Goal: Check status: Check status

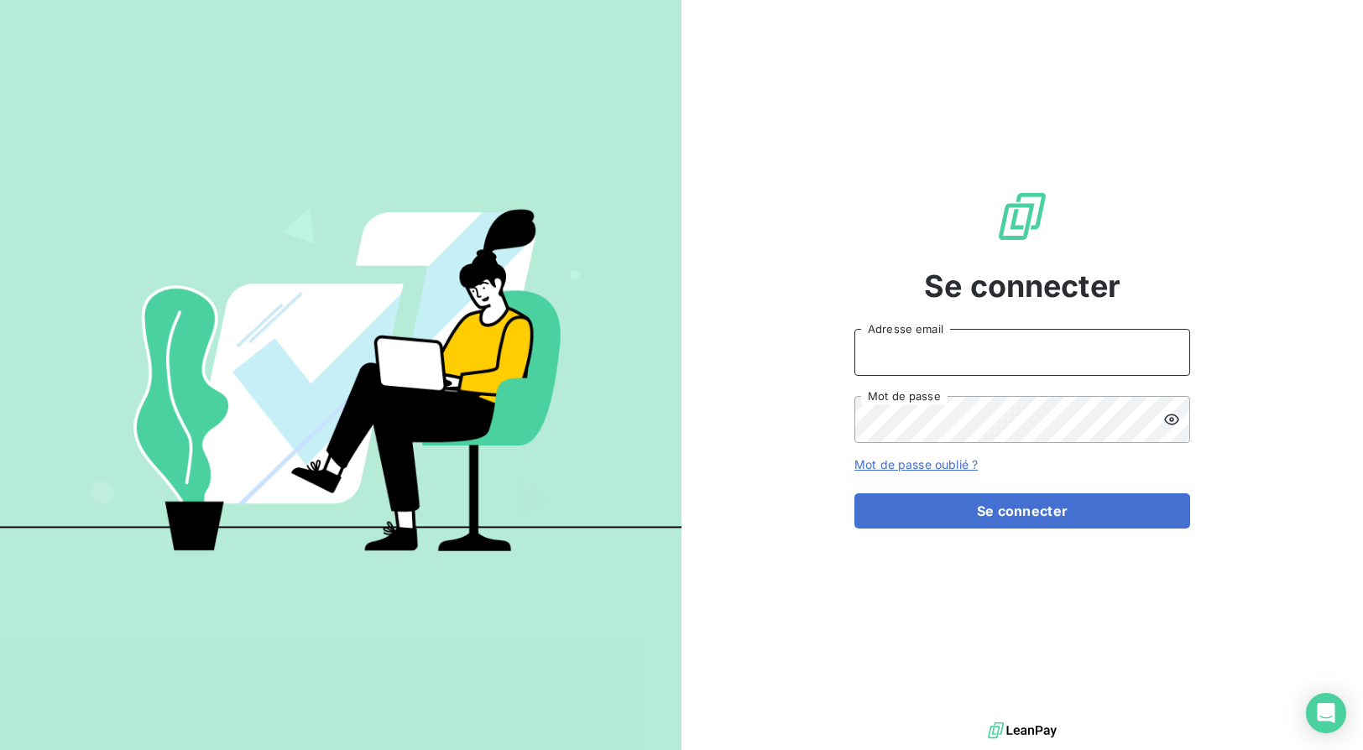
type input "[EMAIL_ADDRESS][DOMAIN_NAME]"
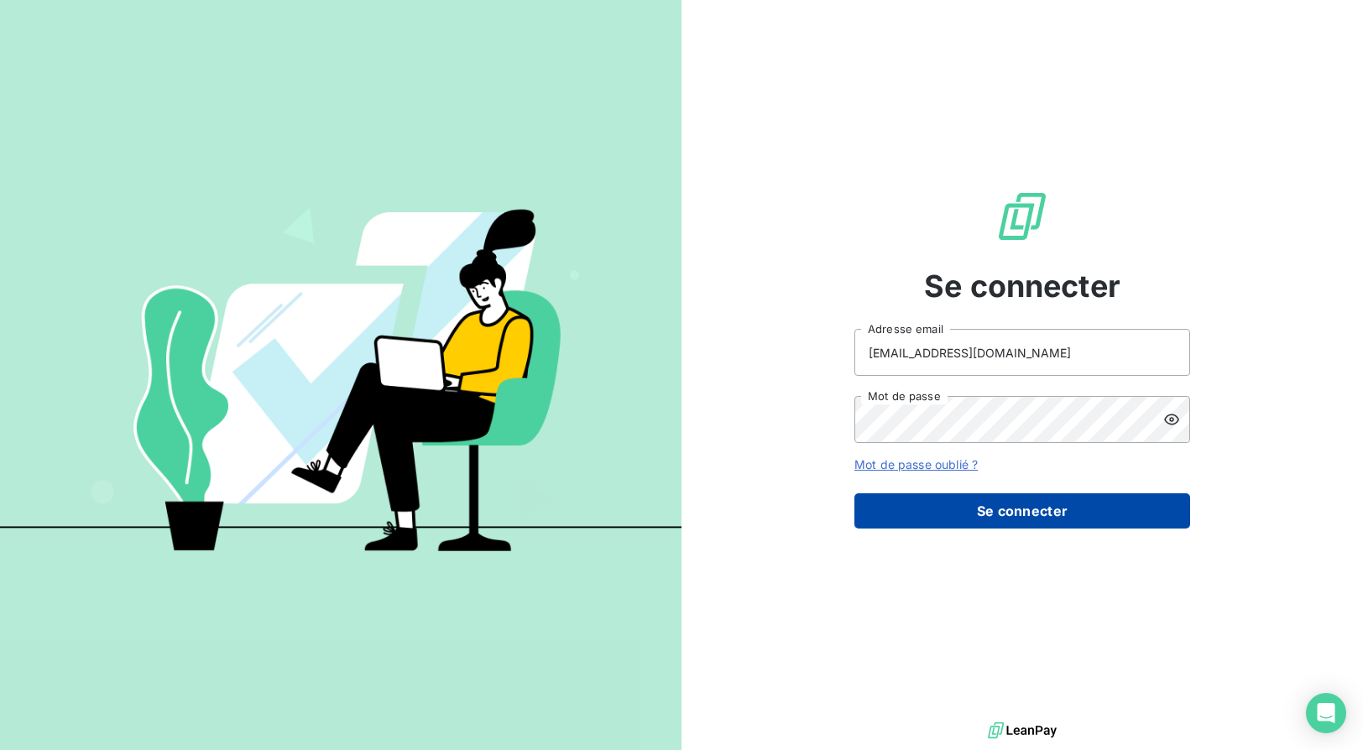
click at [986, 505] on button "Se connecter" at bounding box center [1023, 511] width 336 height 35
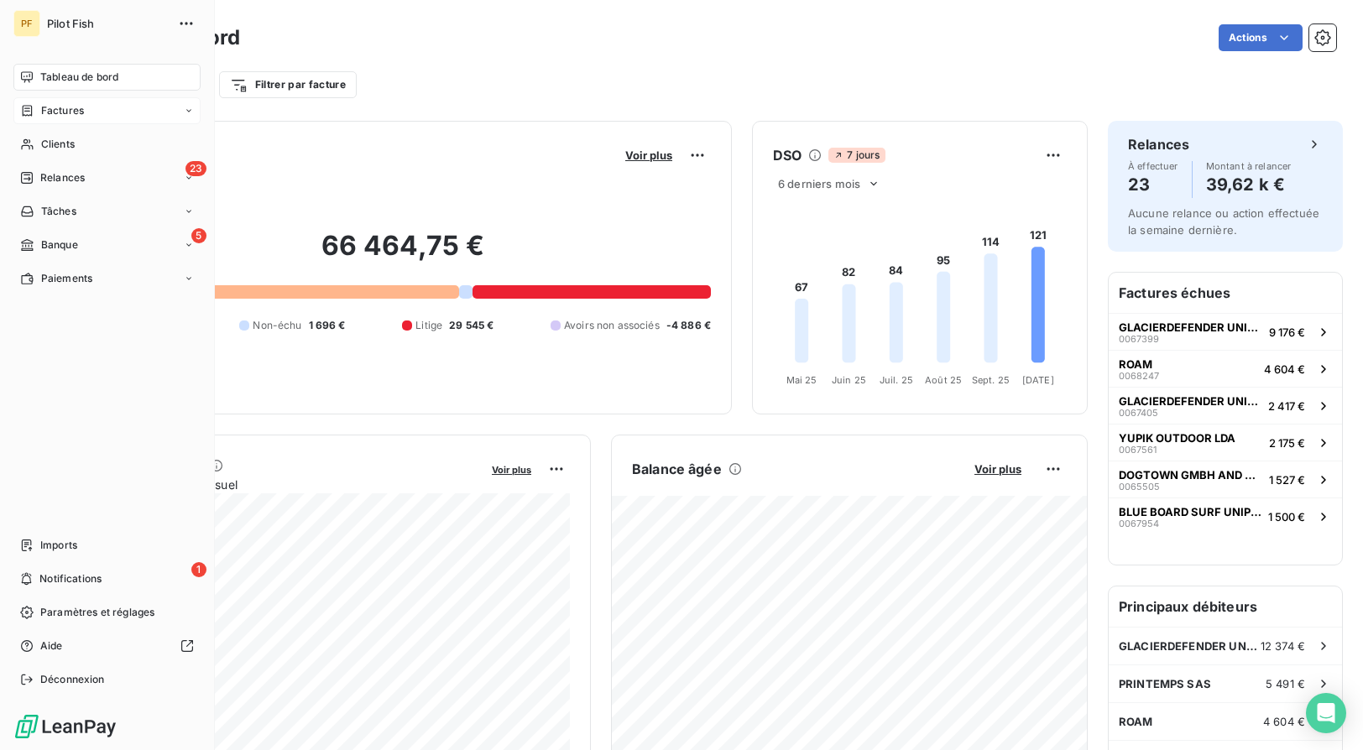
click at [81, 113] on span "Factures" at bounding box center [62, 110] width 43 height 15
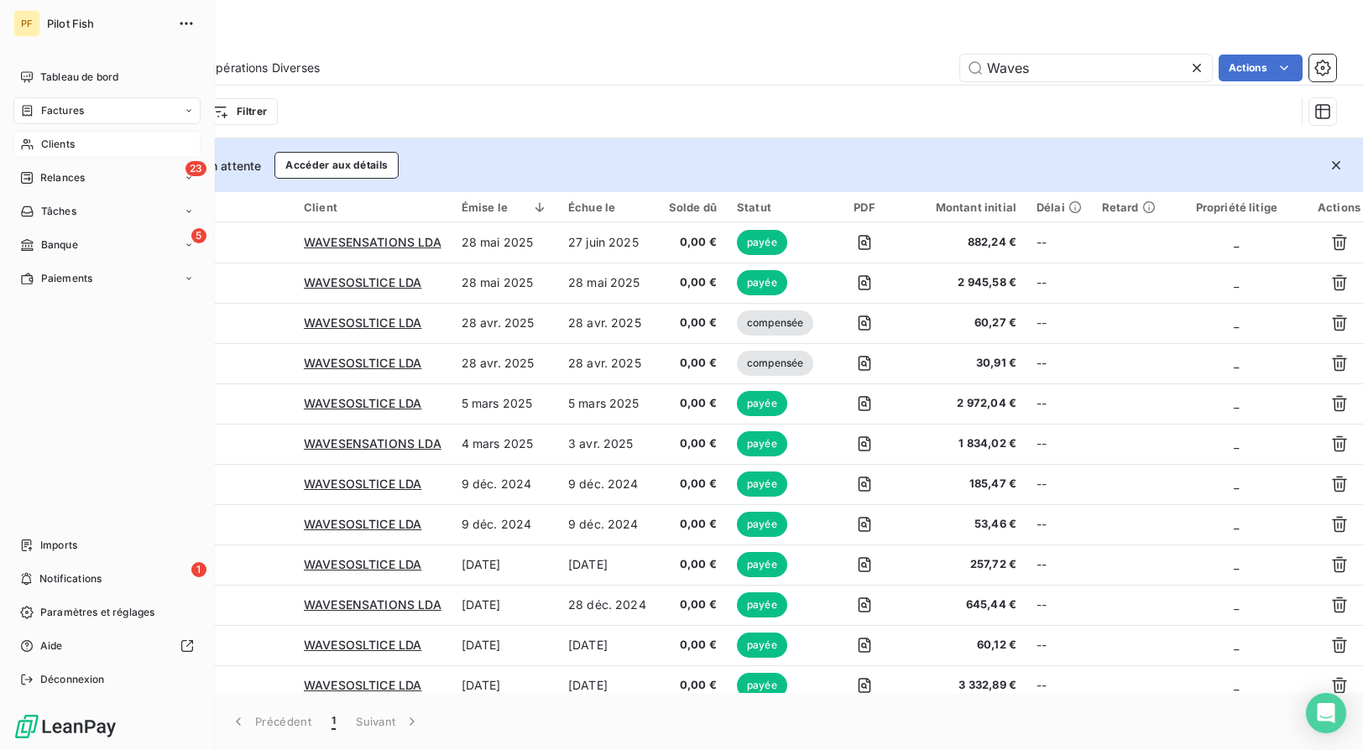
click at [47, 152] on div "Clients" at bounding box center [106, 144] width 187 height 27
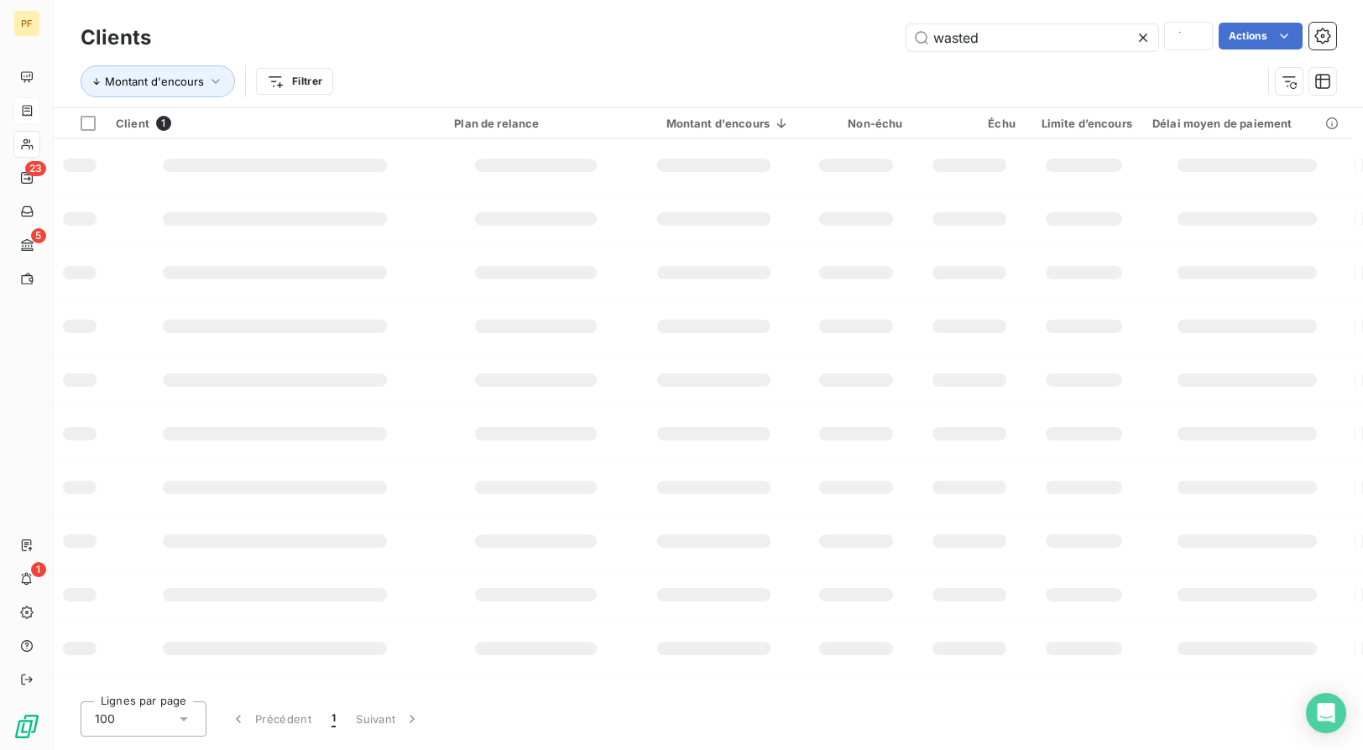
drag, startPoint x: 1058, startPoint y: 42, endPoint x: 745, endPoint y: 18, distance: 313.2
click at [745, 18] on div "Clients wasted Actions Montant d'encours Filtrer" at bounding box center [709, 53] width 1310 height 107
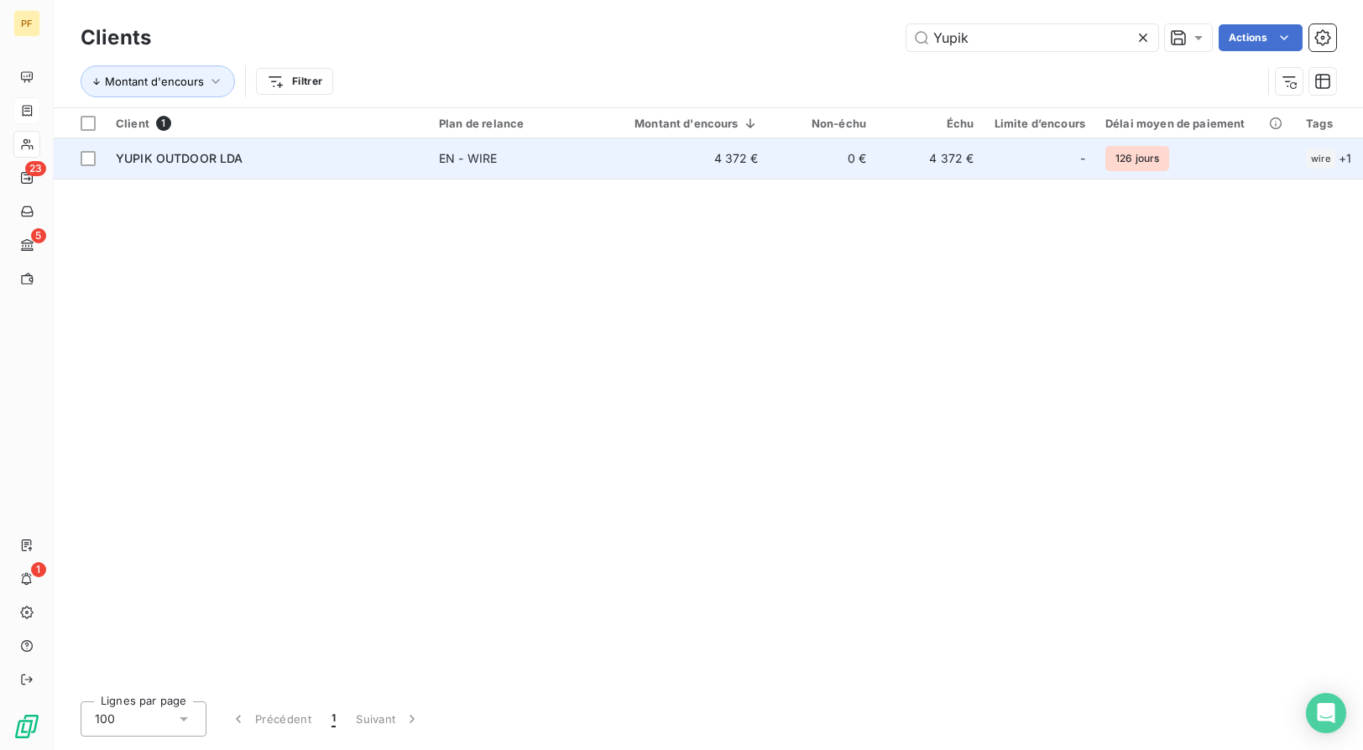
type input "Yupik"
click at [290, 159] on div "YUPIK OUTDOOR LDA" at bounding box center [267, 158] width 303 height 17
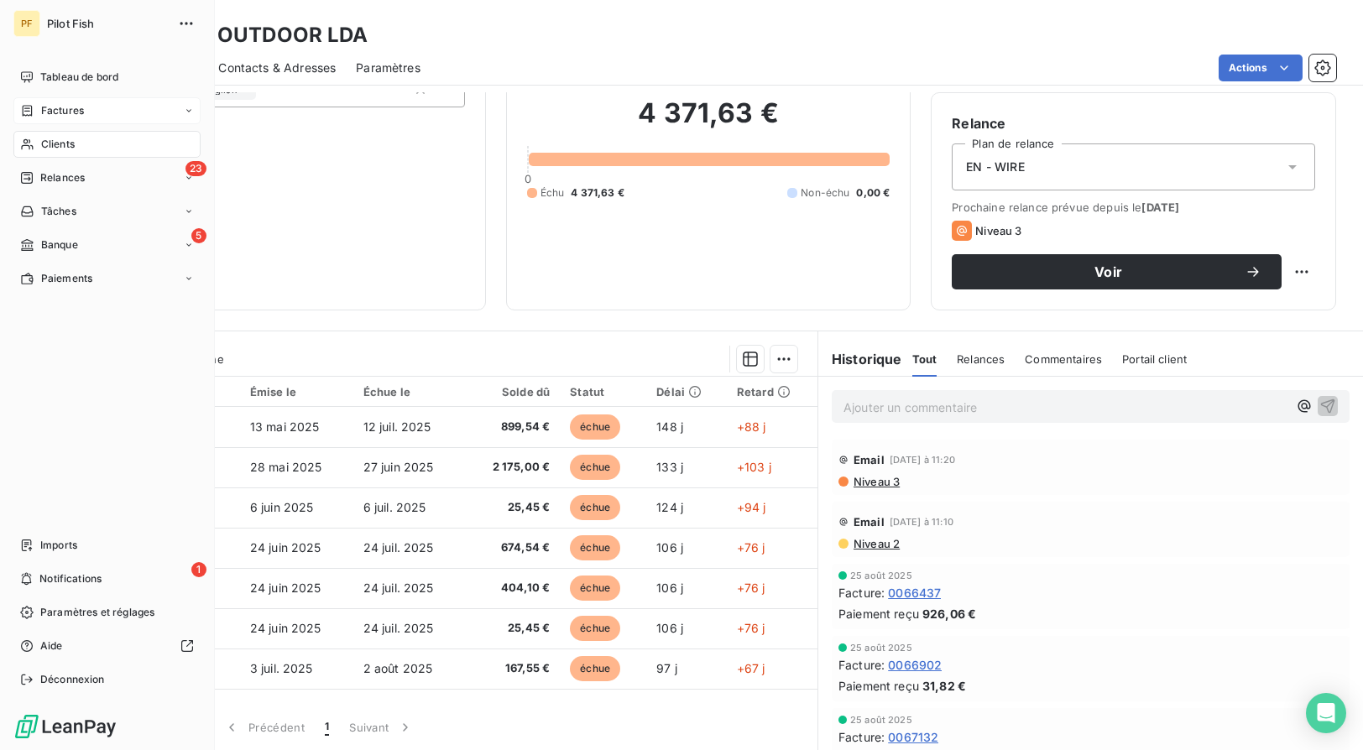
click at [32, 116] on icon at bounding box center [28, 110] width 10 height 11
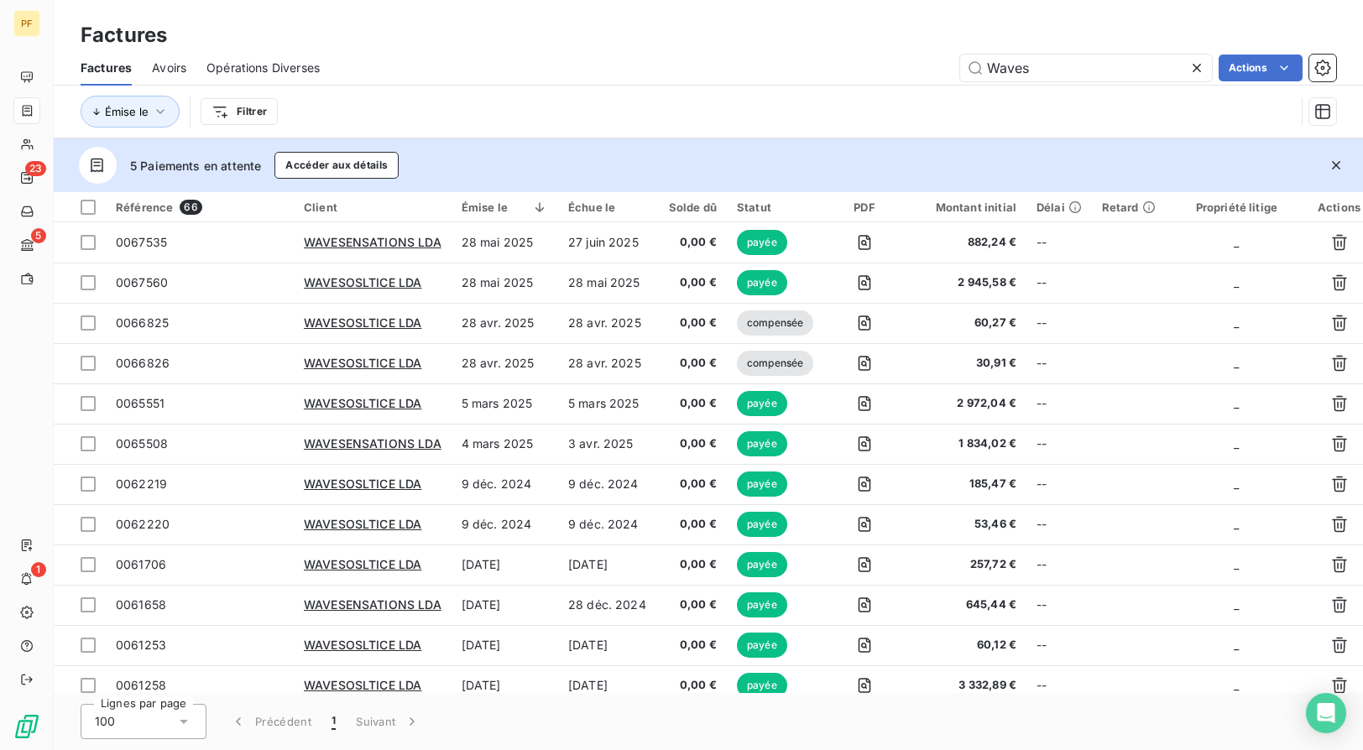
click at [175, 67] on span "Avoirs" at bounding box center [169, 68] width 34 height 17
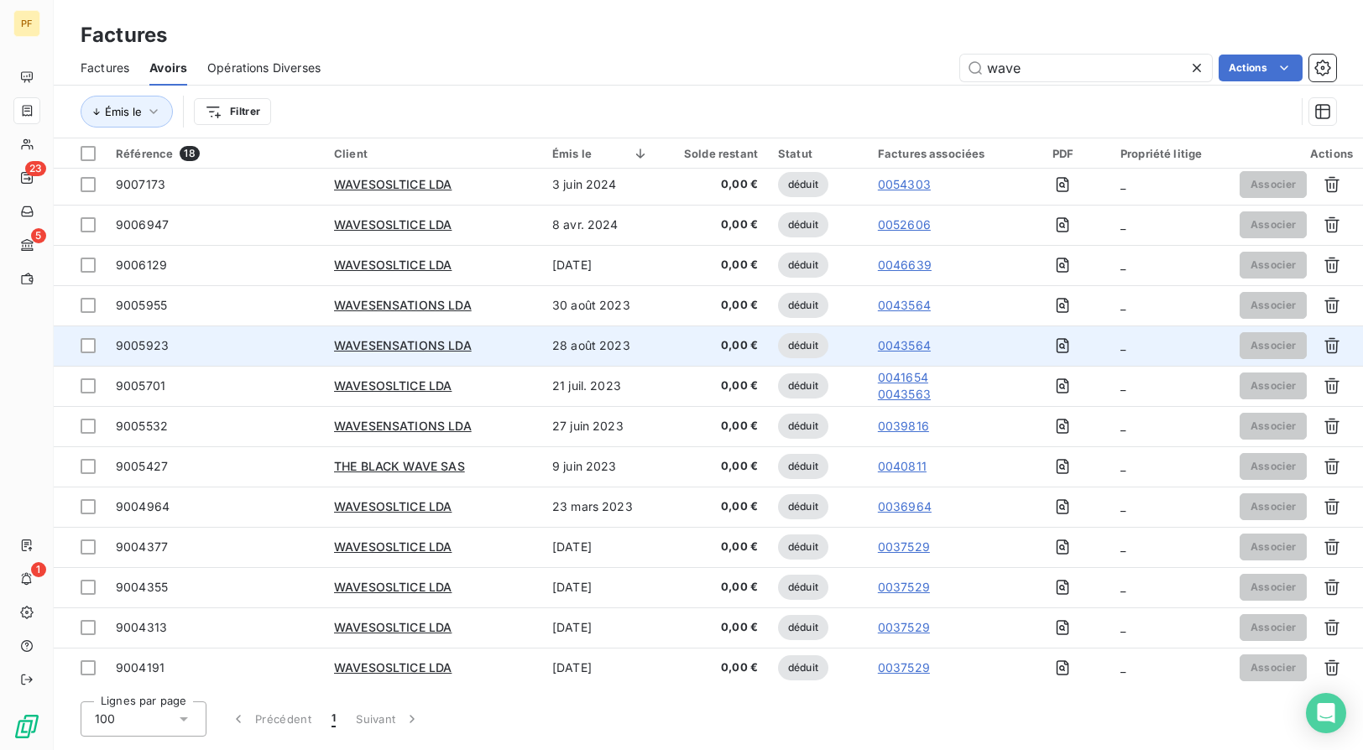
scroll to position [205, 0]
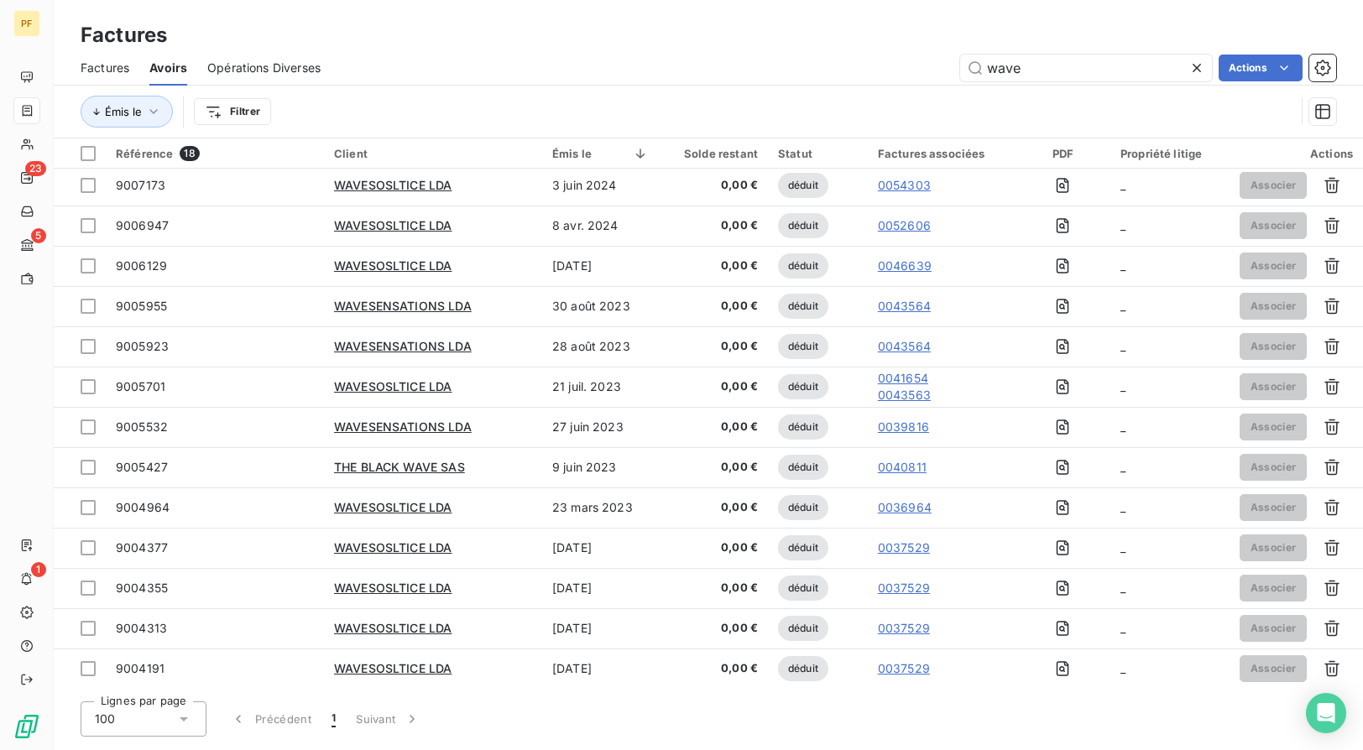
click at [1198, 75] on icon at bounding box center [1197, 68] width 17 height 17
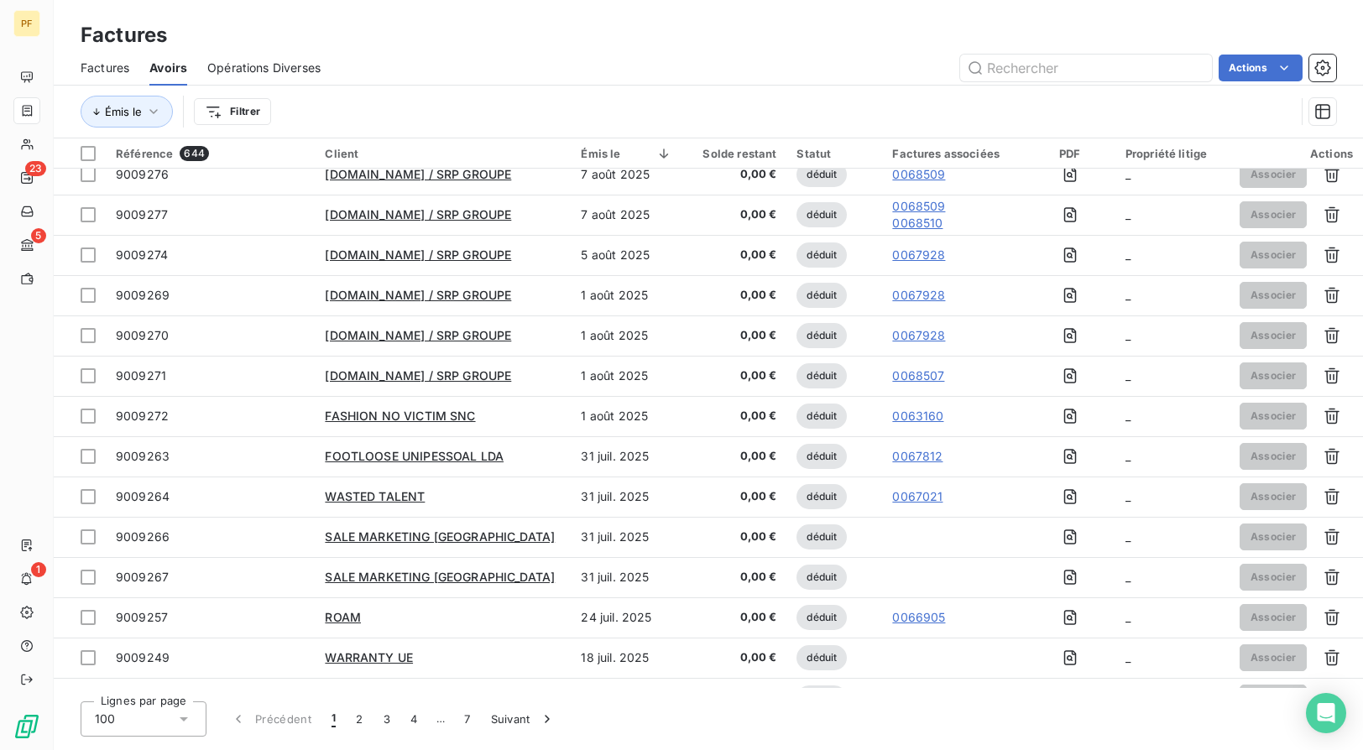
scroll to position [93, 0]
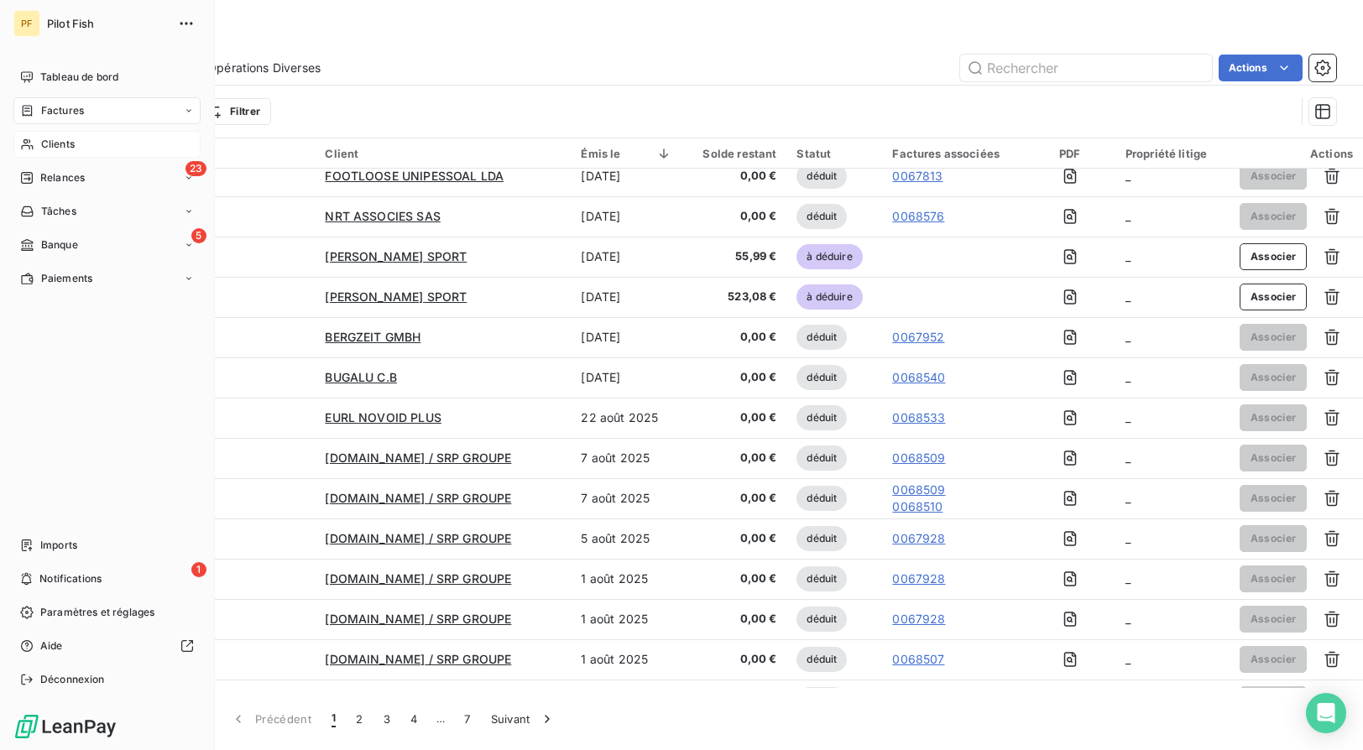
click at [100, 149] on div "Clients" at bounding box center [106, 144] width 187 height 27
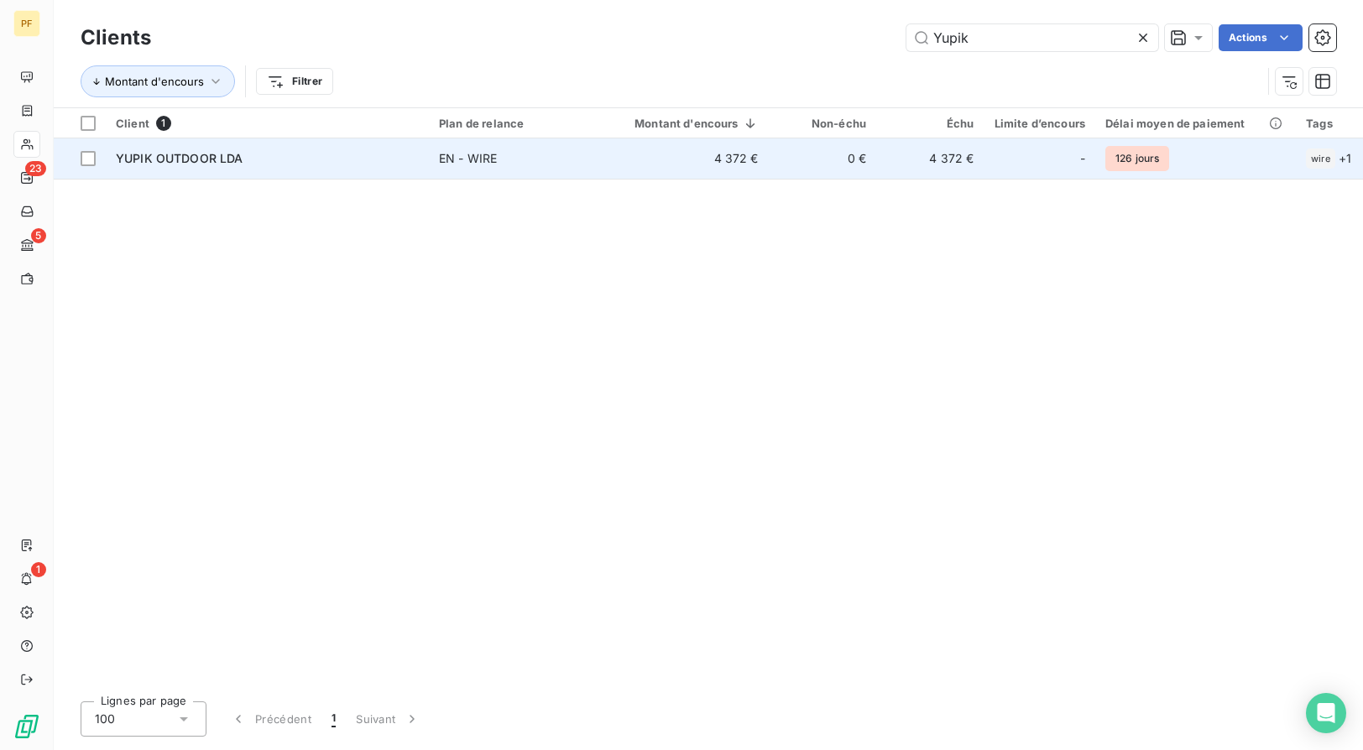
click at [201, 159] on span "YUPIK OUTDOOR LDA" at bounding box center [180, 158] width 128 height 14
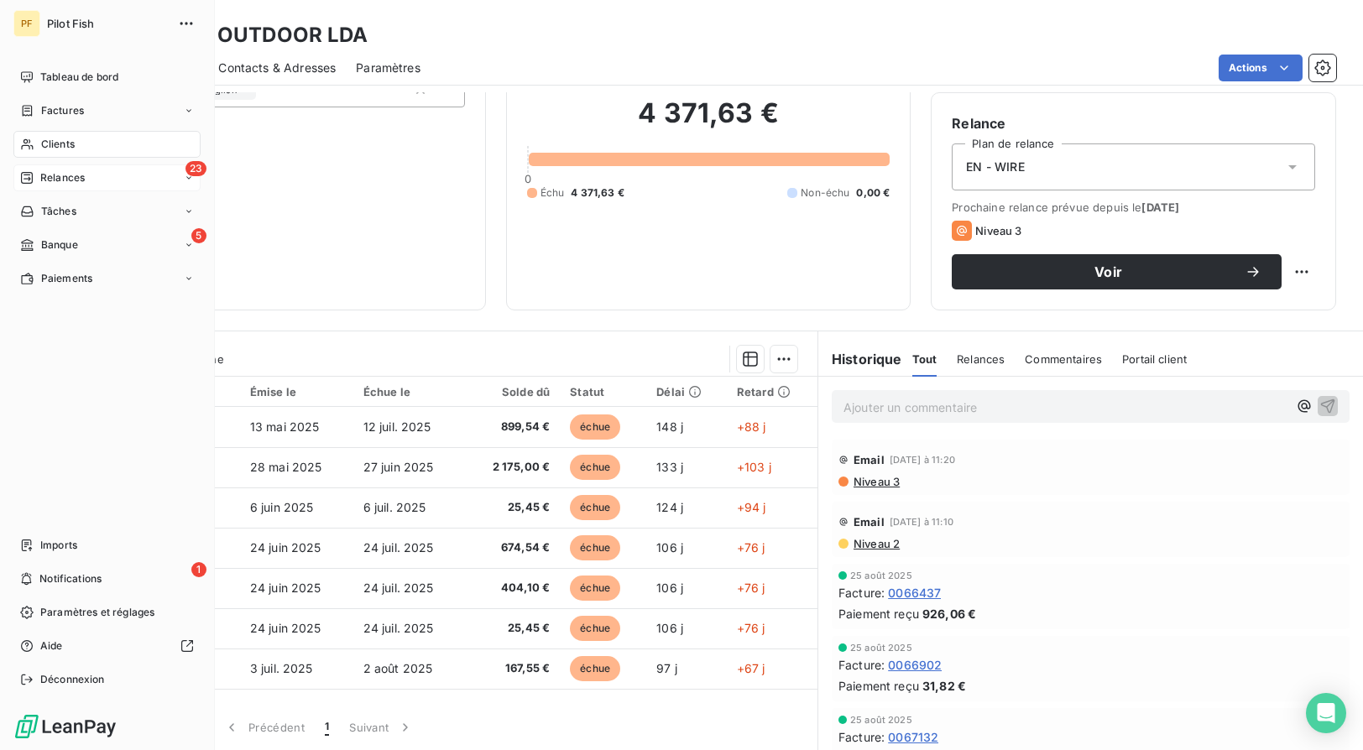
click at [72, 173] on span "Relances" at bounding box center [62, 177] width 44 height 15
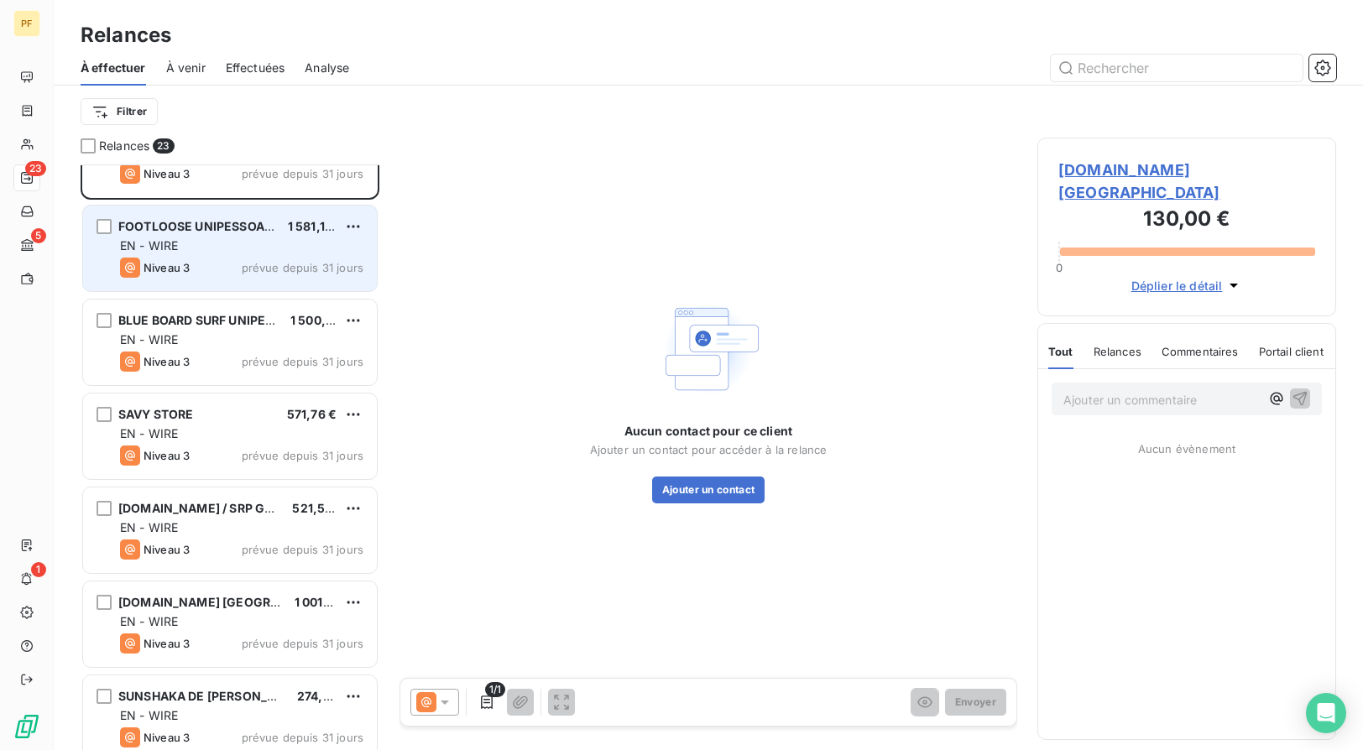
scroll to position [53, 0]
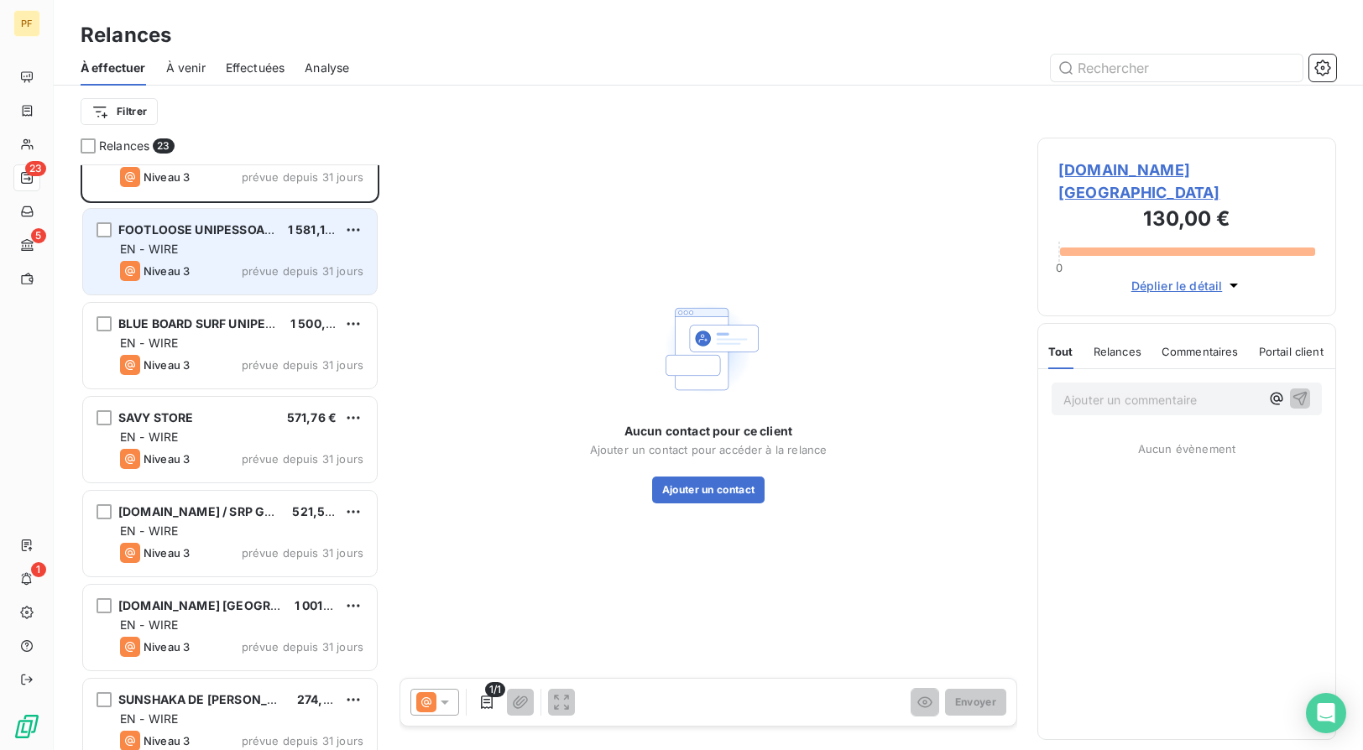
click at [278, 243] on div "EN - WIRE" at bounding box center [241, 249] width 243 height 17
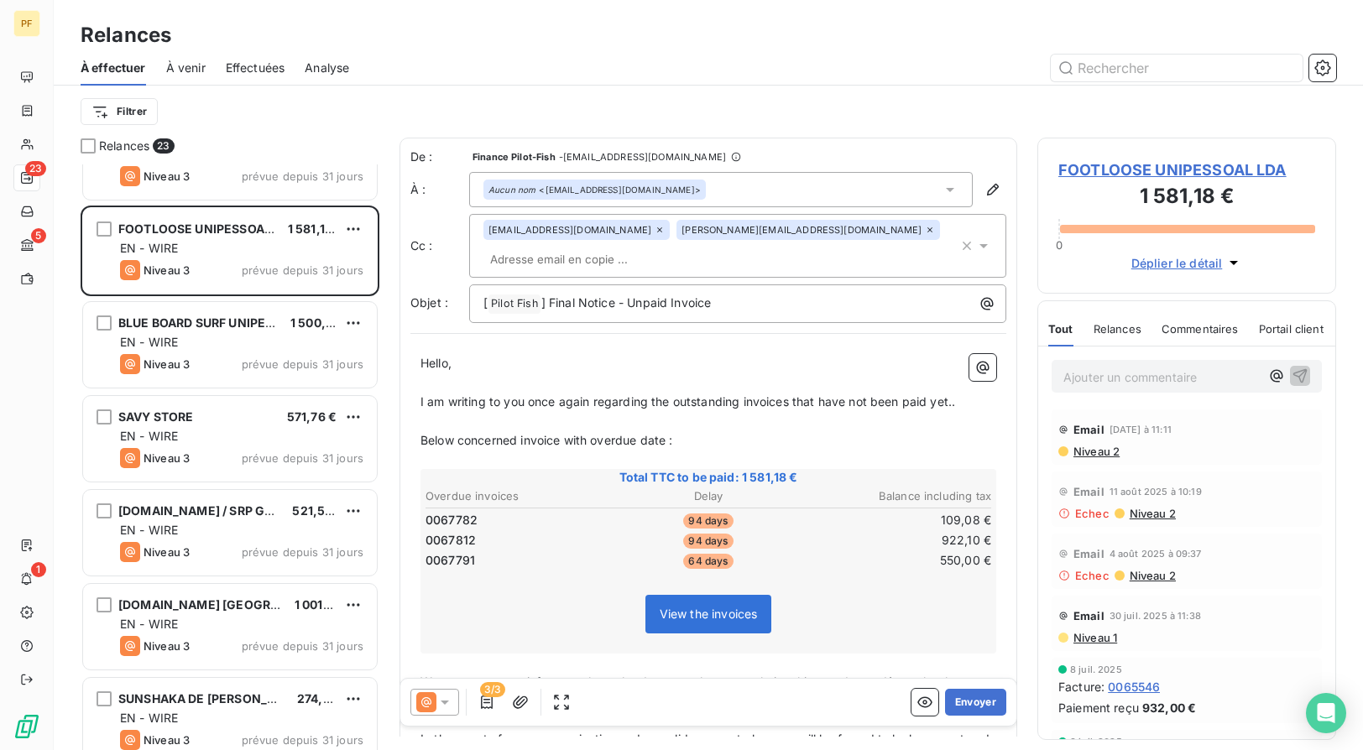
scroll to position [586, 299]
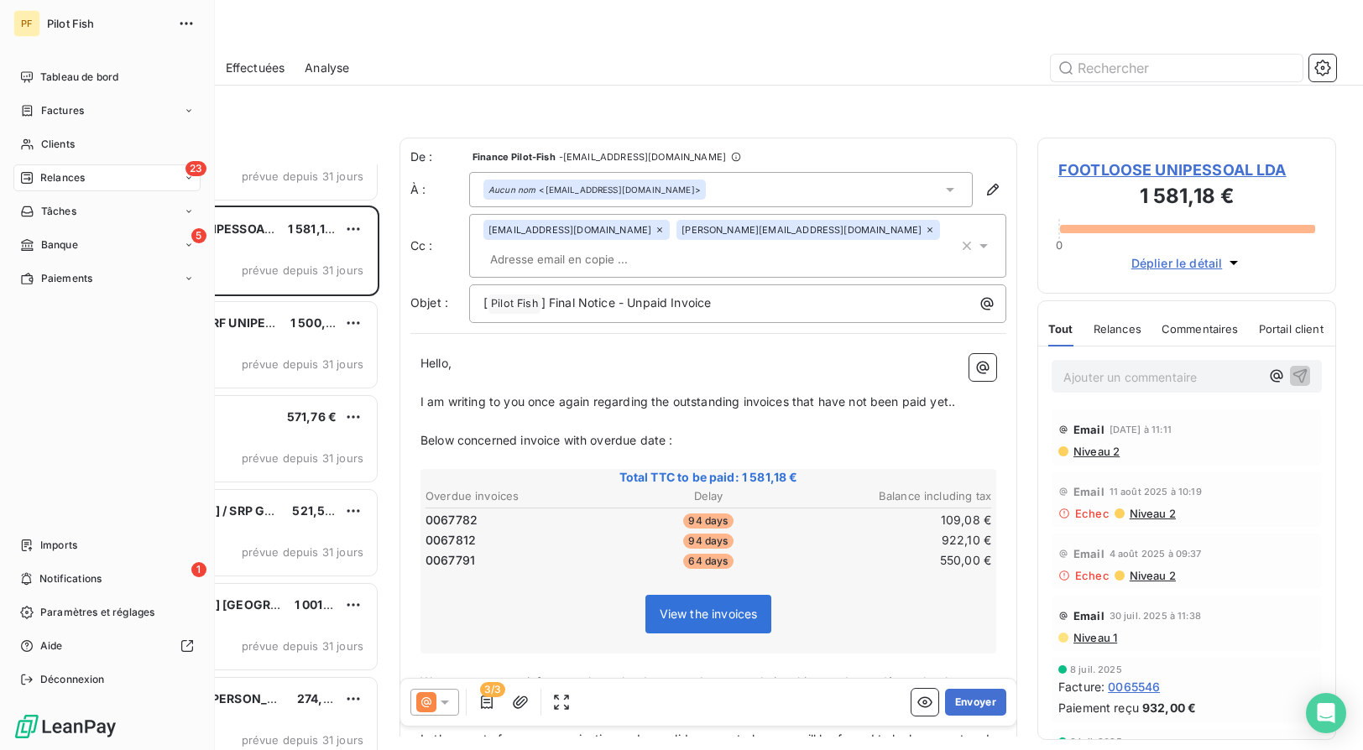
click at [118, 180] on div "23 Relances" at bounding box center [106, 178] width 187 height 27
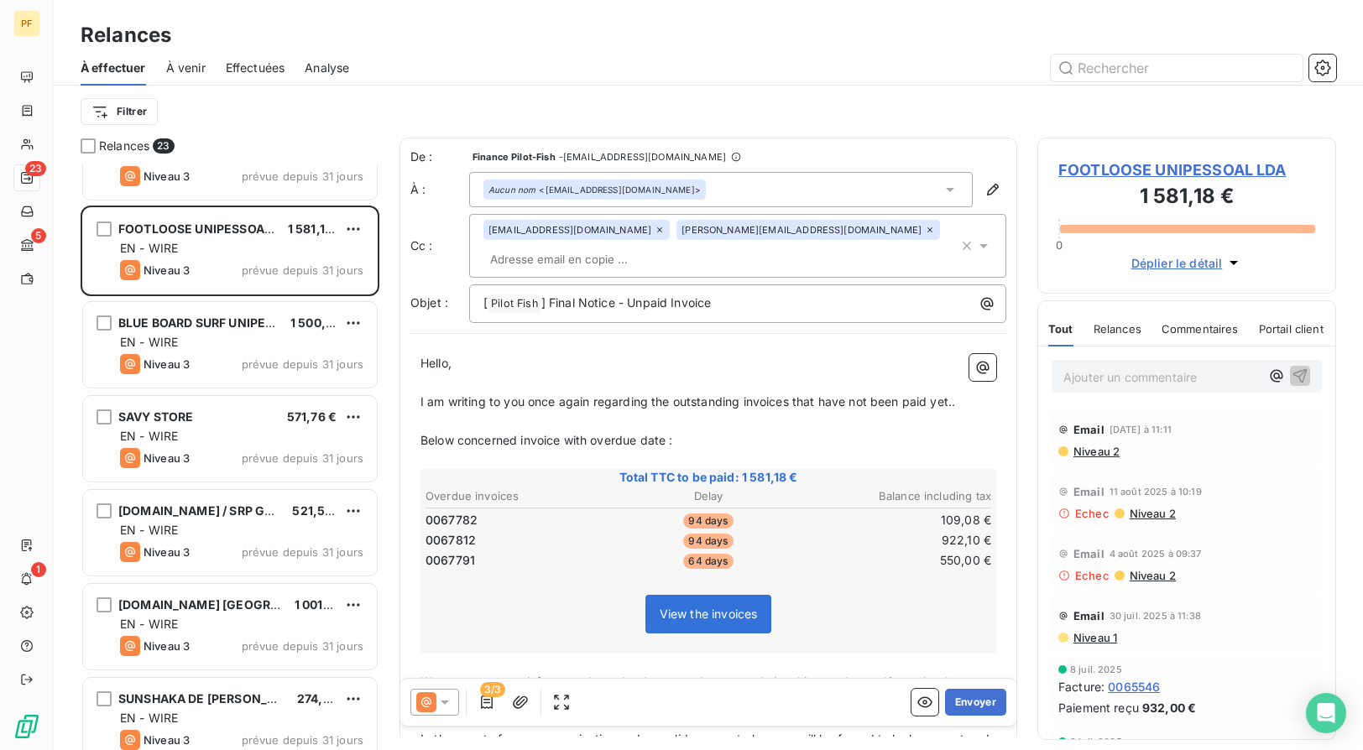
click at [376, 84] on div "À effectuer À venir Effectuées Analyse" at bounding box center [709, 67] width 1310 height 35
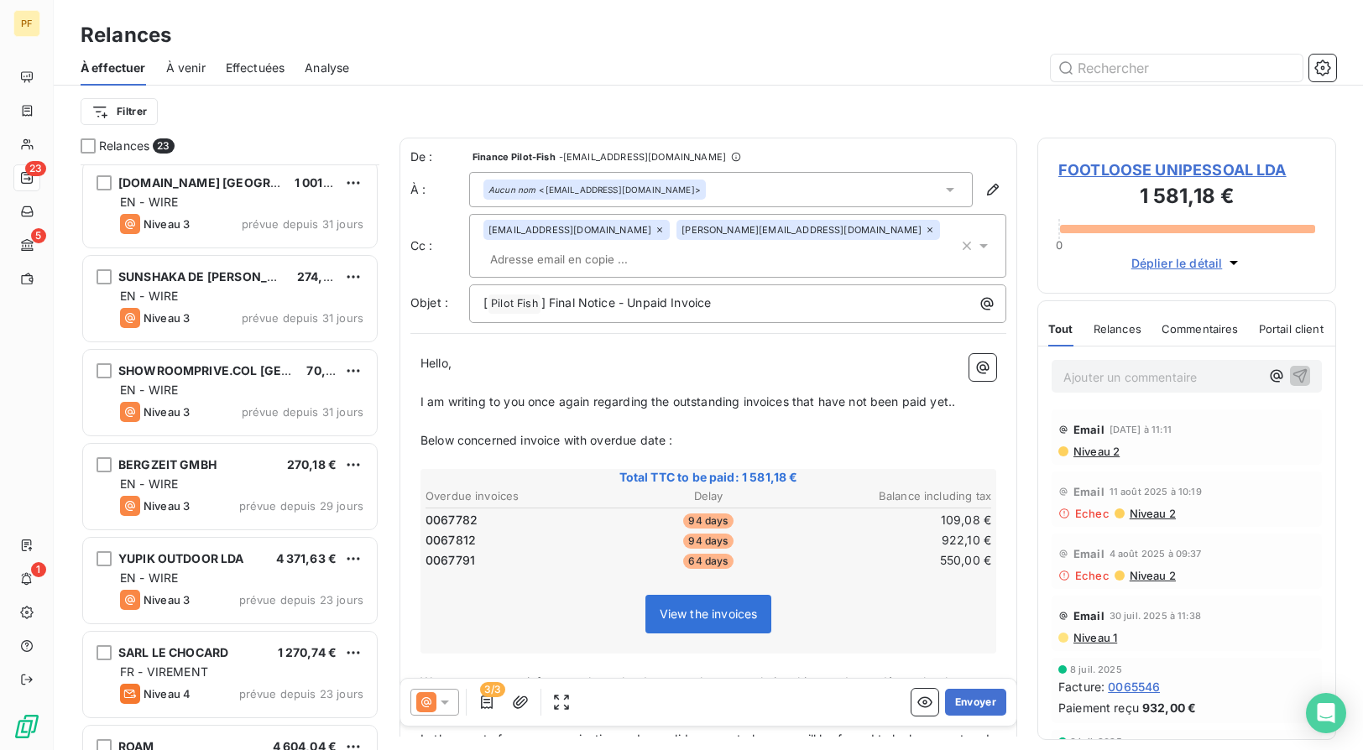
scroll to position [480, 0]
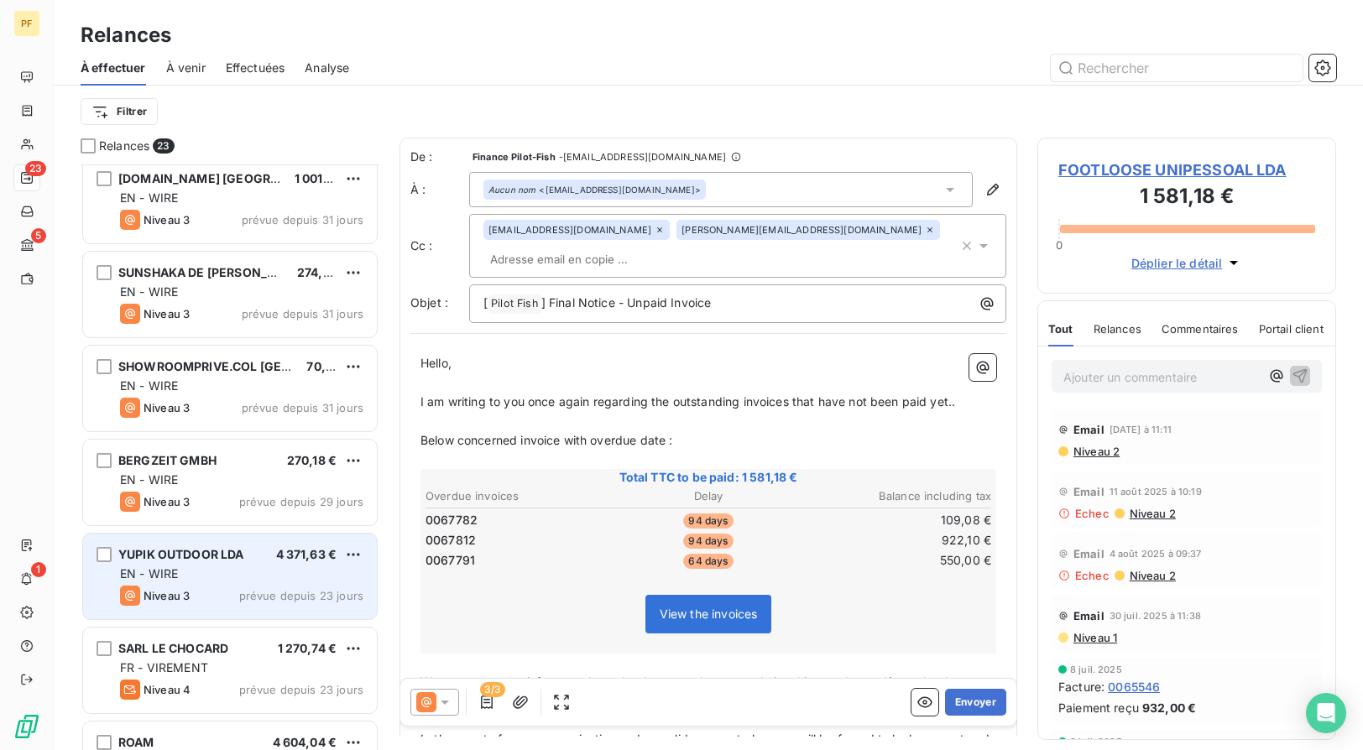
click at [165, 558] on span "YUPIK OUTDOOR LDA" at bounding box center [181, 554] width 126 height 14
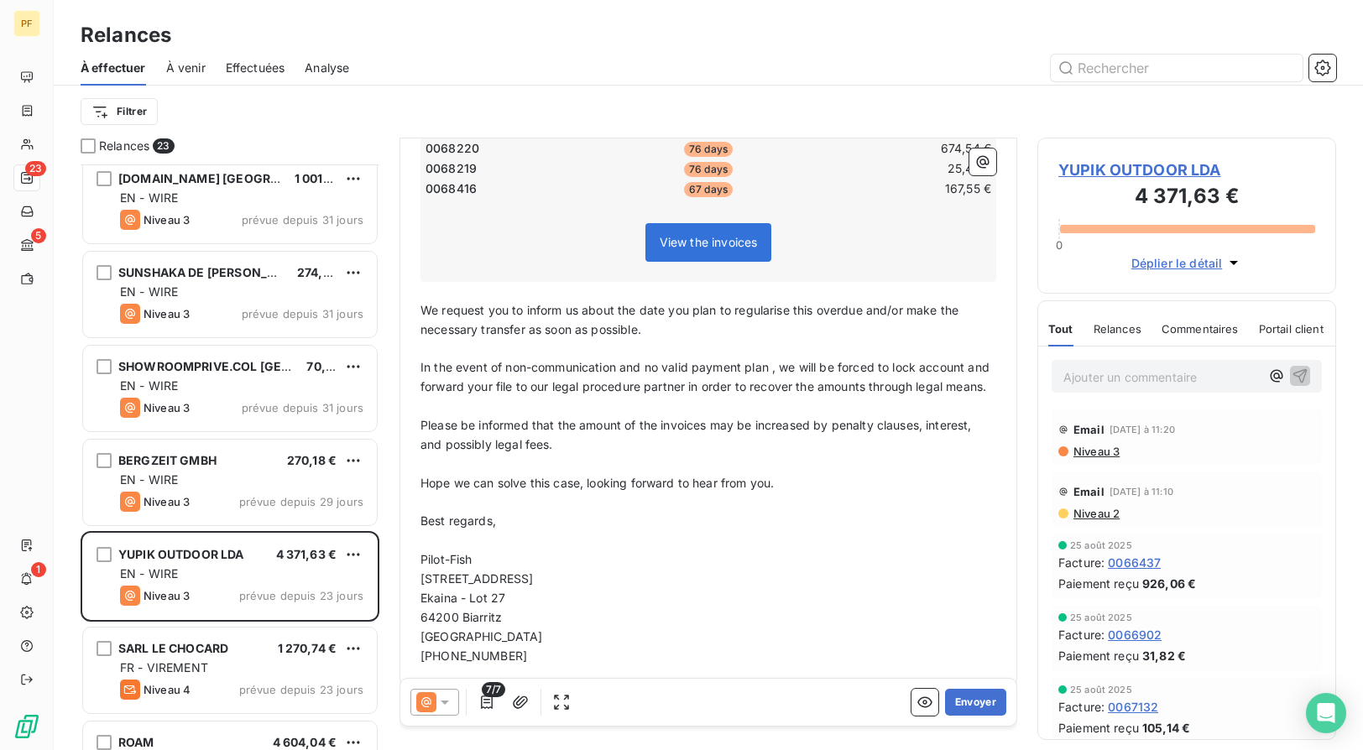
scroll to position [452, 0]
click at [442, 709] on div at bounding box center [434, 702] width 49 height 27
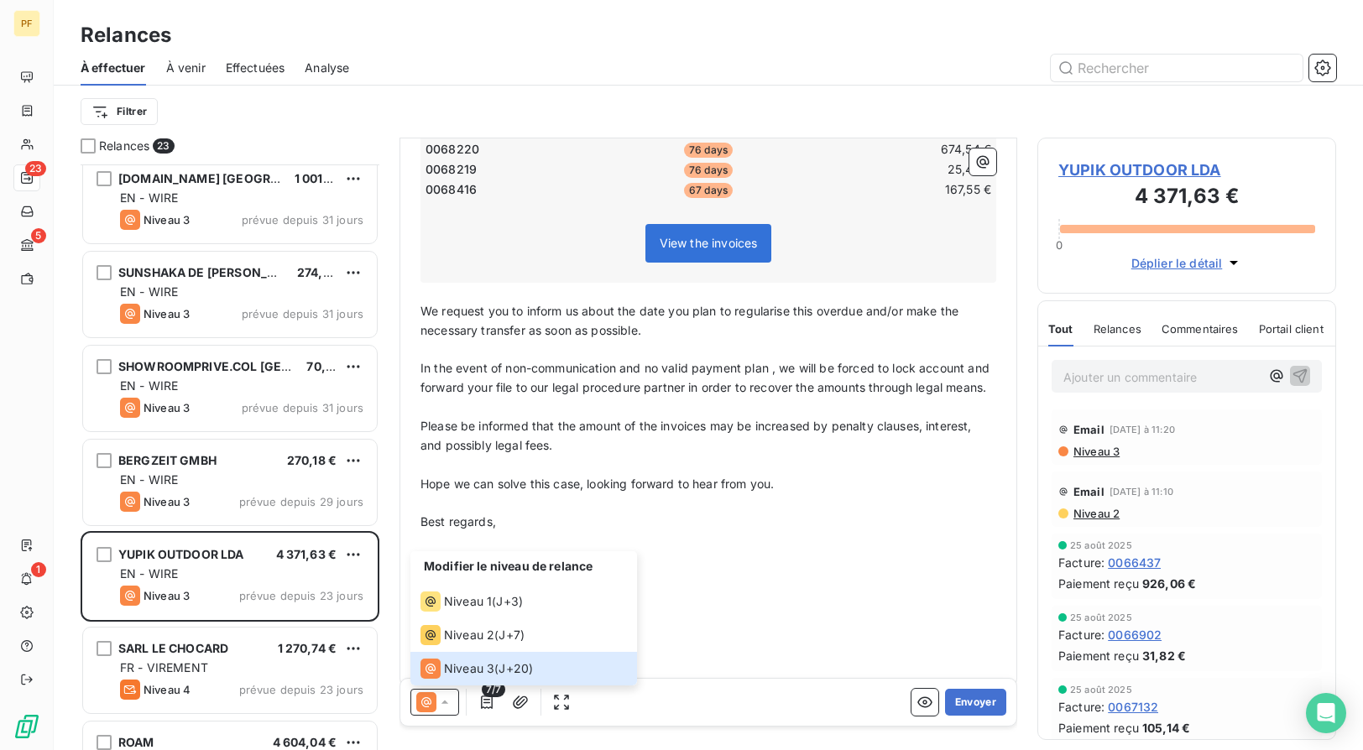
click at [729, 629] on p "[GEOGRAPHIC_DATA]" at bounding box center [709, 638] width 576 height 19
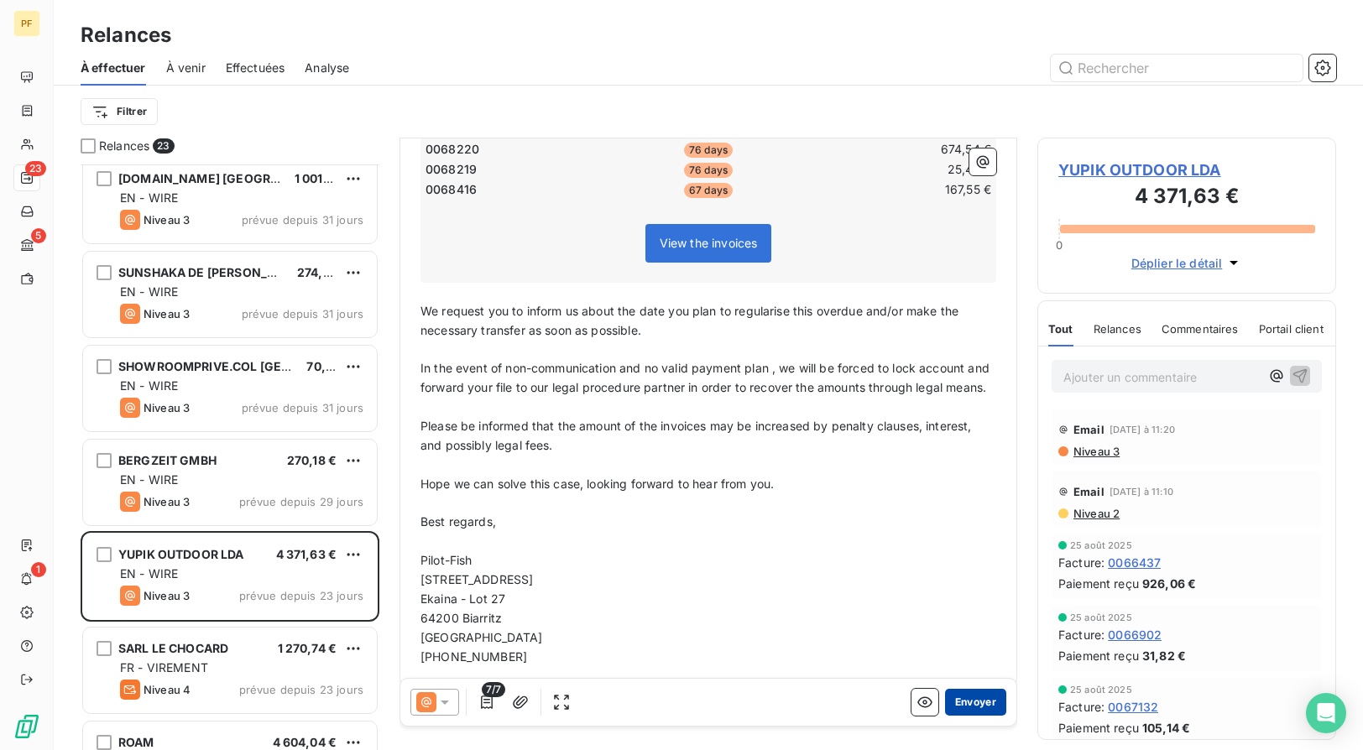
click at [986, 697] on button "Envoyer" at bounding box center [975, 702] width 61 height 27
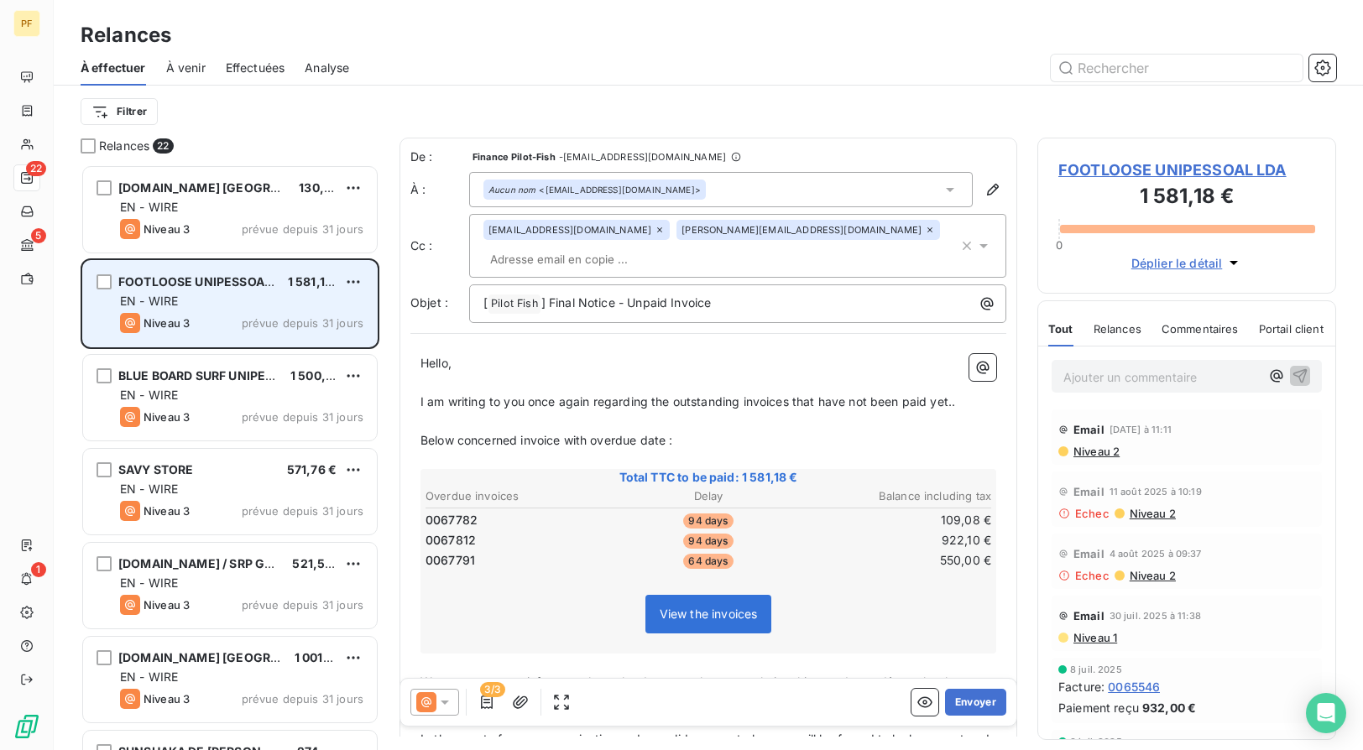
click at [227, 285] on span "FOOTLOOSE UNIPESSOAL LDA" at bounding box center [207, 282] width 179 height 14
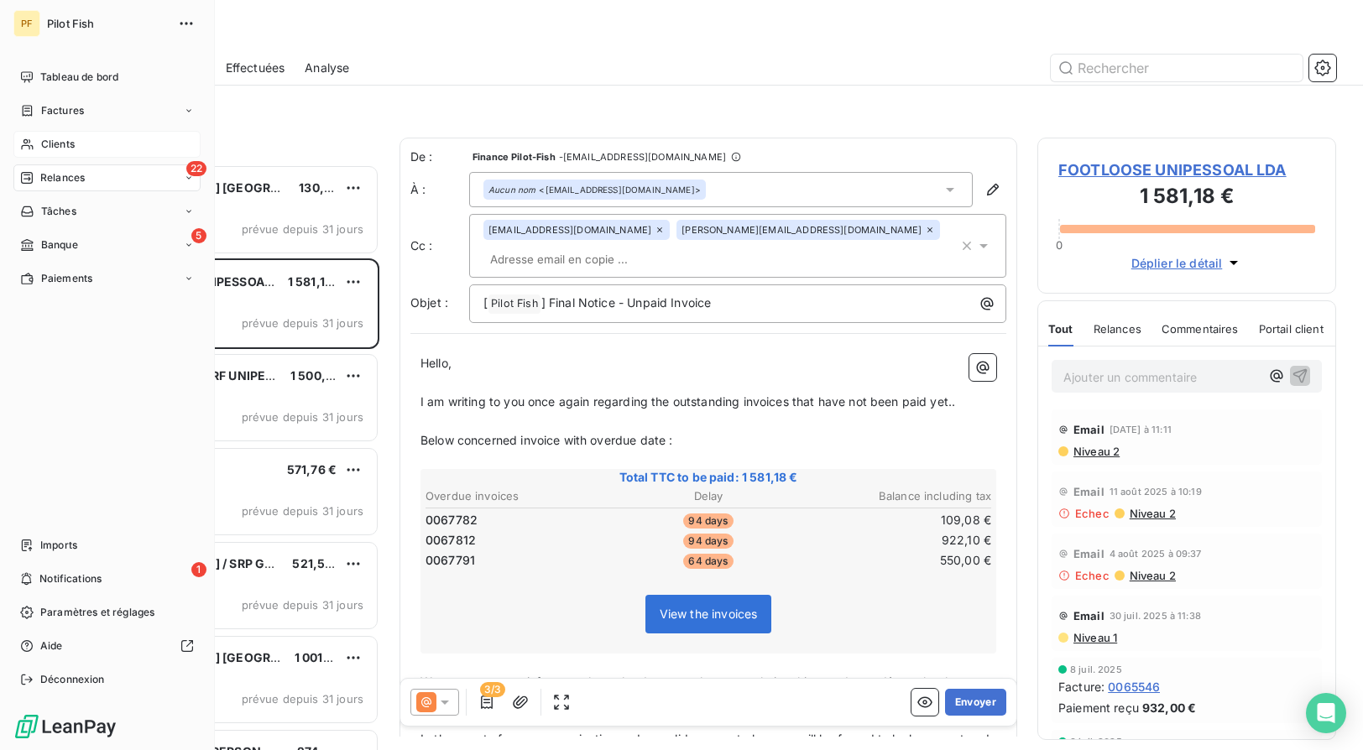
click at [68, 134] on div "Clients" at bounding box center [106, 144] width 187 height 27
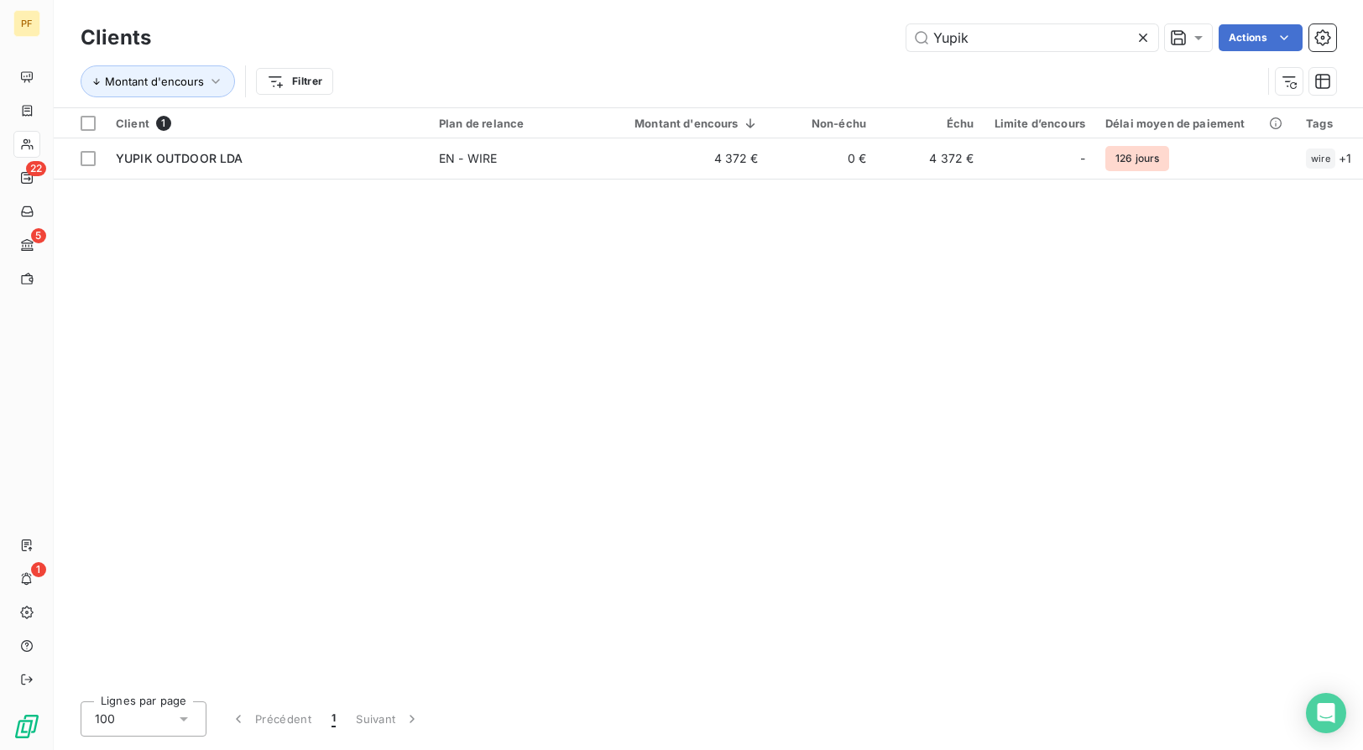
drag, startPoint x: 988, startPoint y: 47, endPoint x: 889, endPoint y: 22, distance: 102.2
click at [889, 22] on div "Clients Yupik Actions" at bounding box center [709, 37] width 1256 height 35
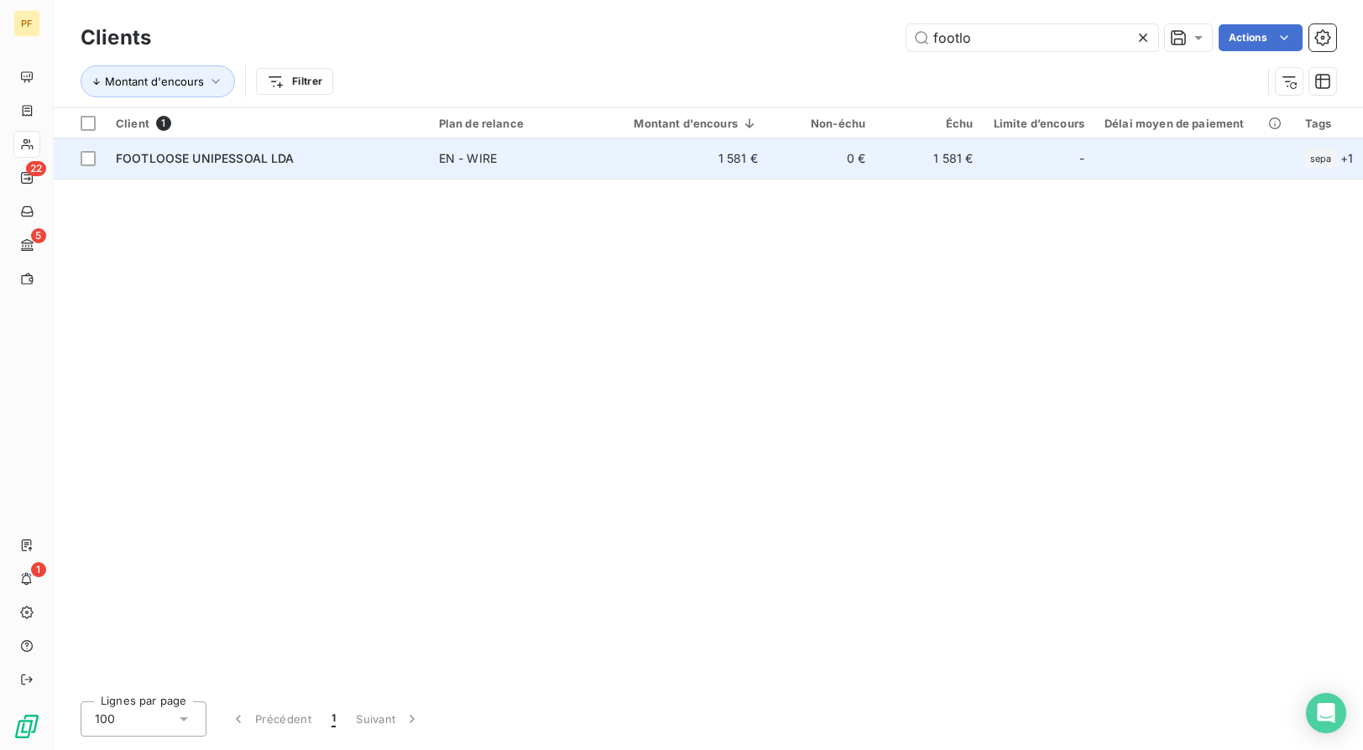
type input "footlo"
click at [226, 163] on span "FOOTLOOSE UNIPESSOAL LDA" at bounding box center [205, 158] width 179 height 14
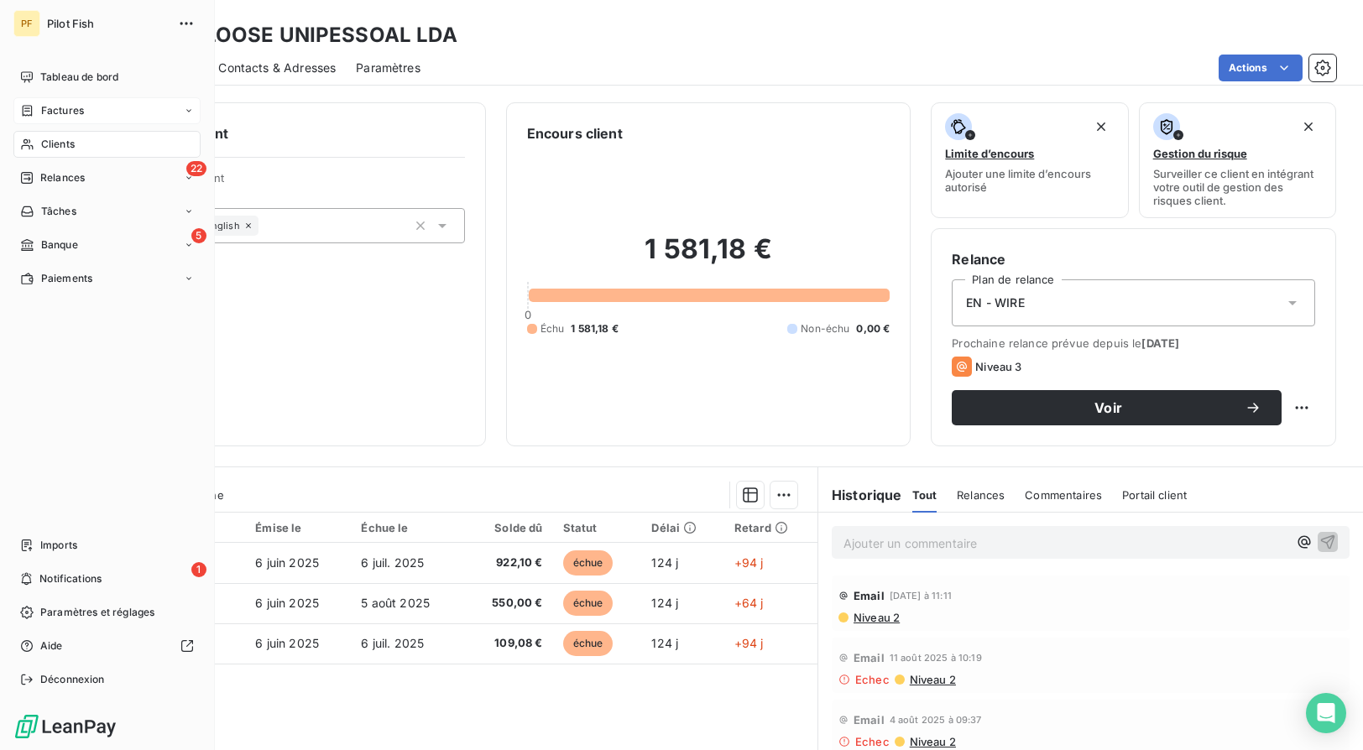
click at [44, 118] on div "Factures" at bounding box center [106, 110] width 187 height 27
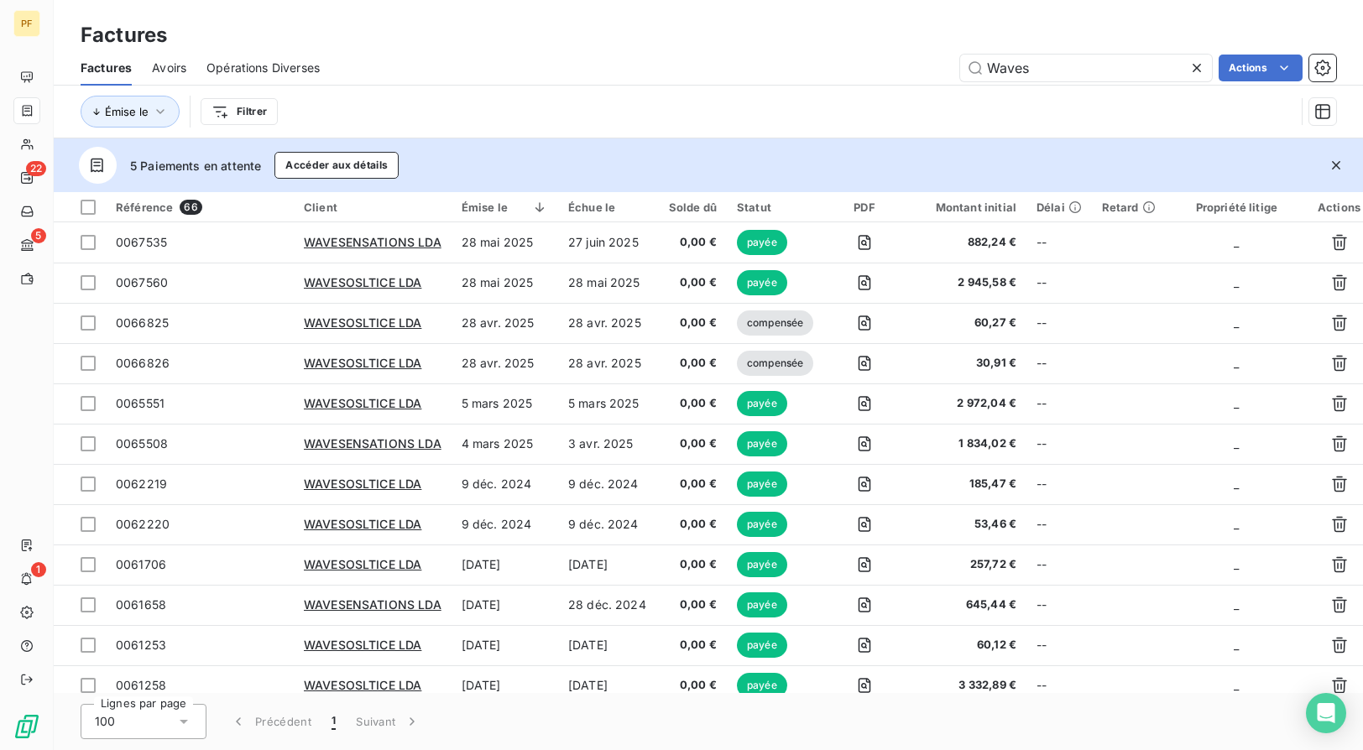
click at [179, 76] on div "Avoirs" at bounding box center [169, 67] width 34 height 35
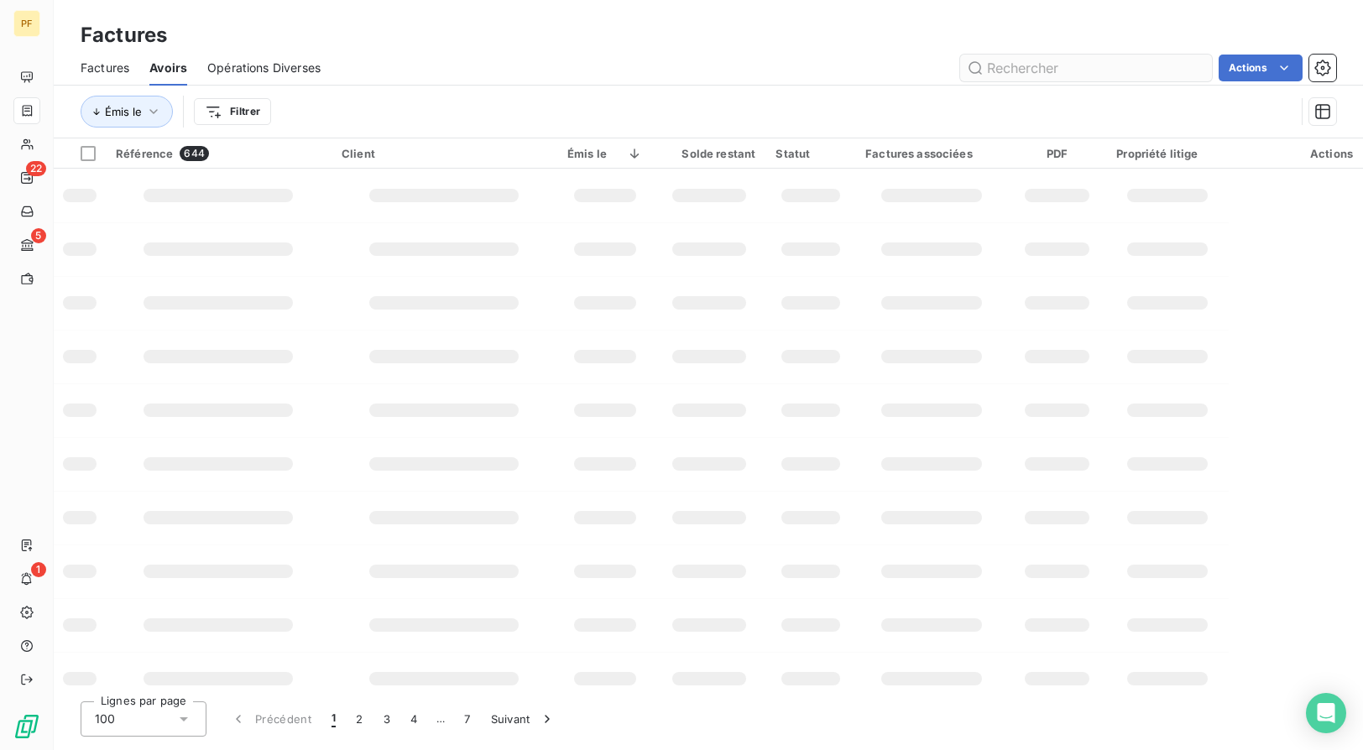
click at [1102, 64] on input "text" at bounding box center [1086, 68] width 252 height 27
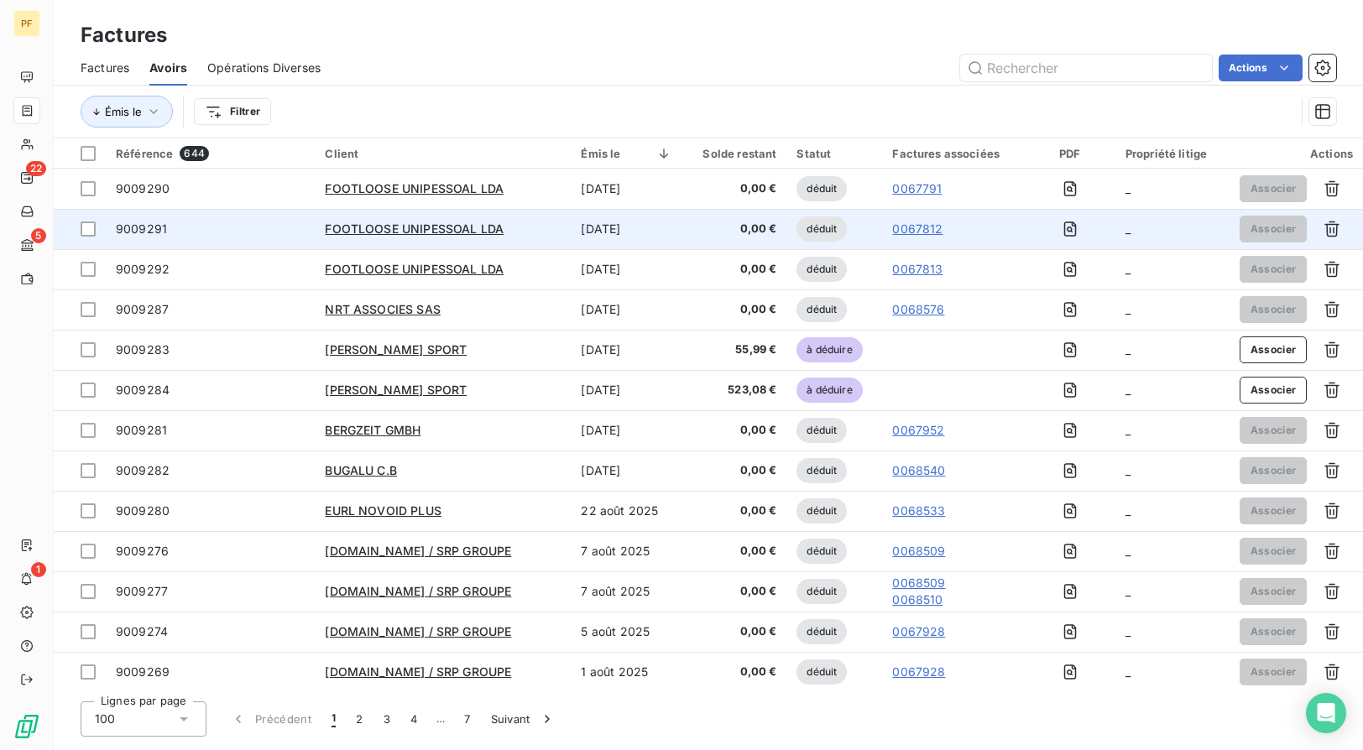
click at [573, 218] on td "[DATE]" at bounding box center [626, 229] width 111 height 40
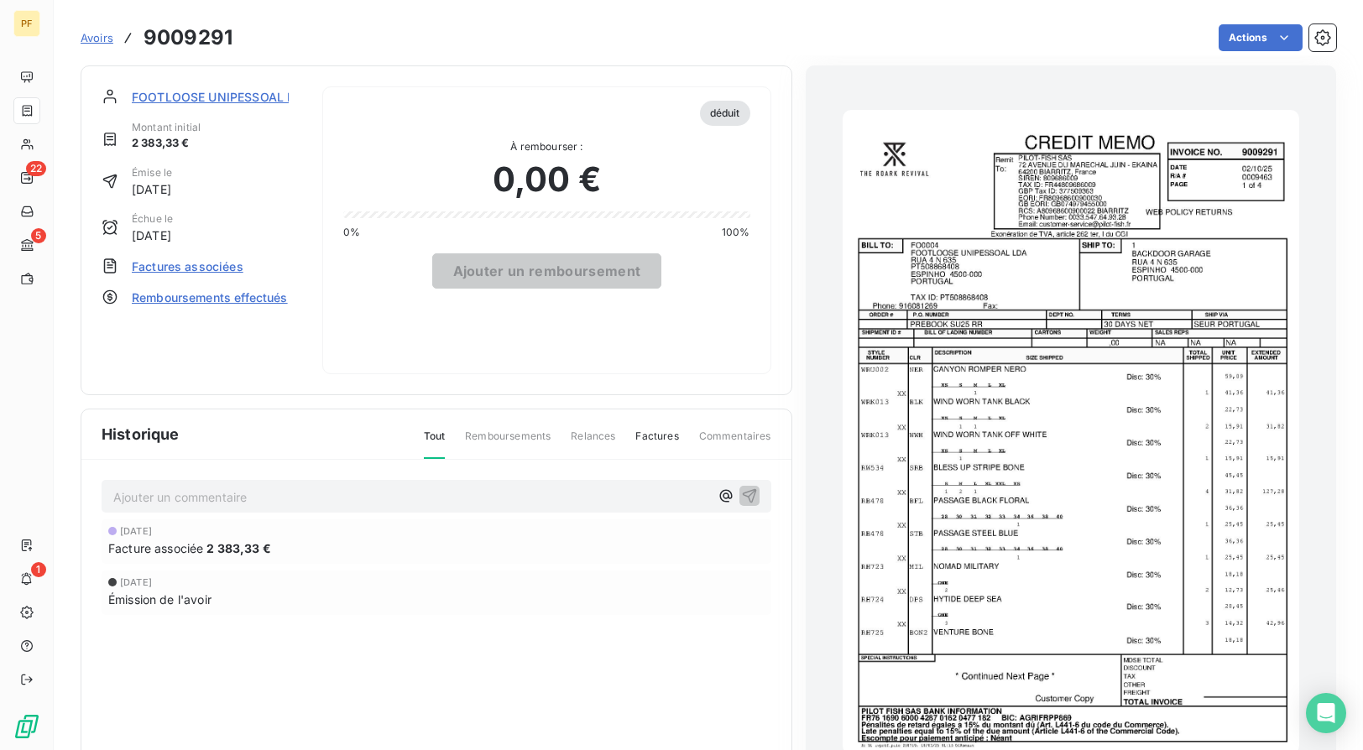
click at [97, 39] on span "Avoirs" at bounding box center [97, 37] width 33 height 13
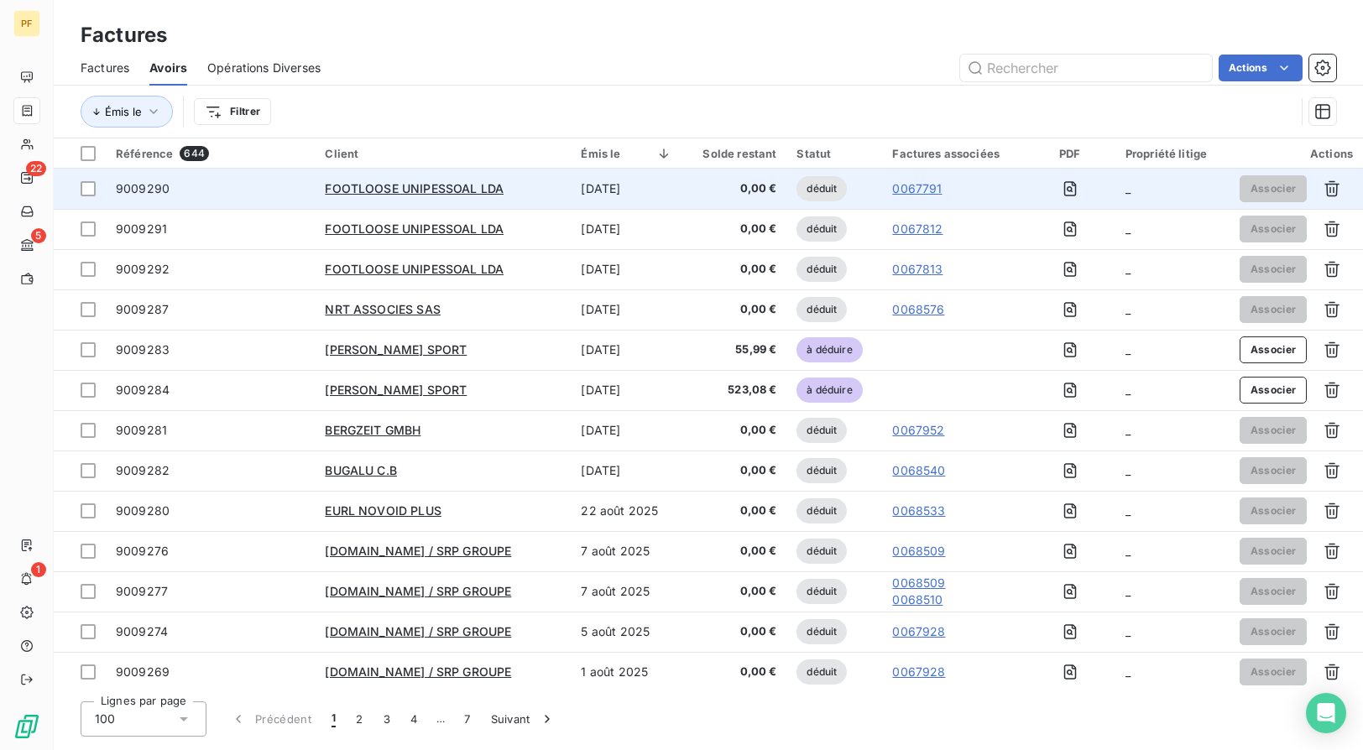
click at [928, 188] on link "0067791" at bounding box center [917, 188] width 50 height 17
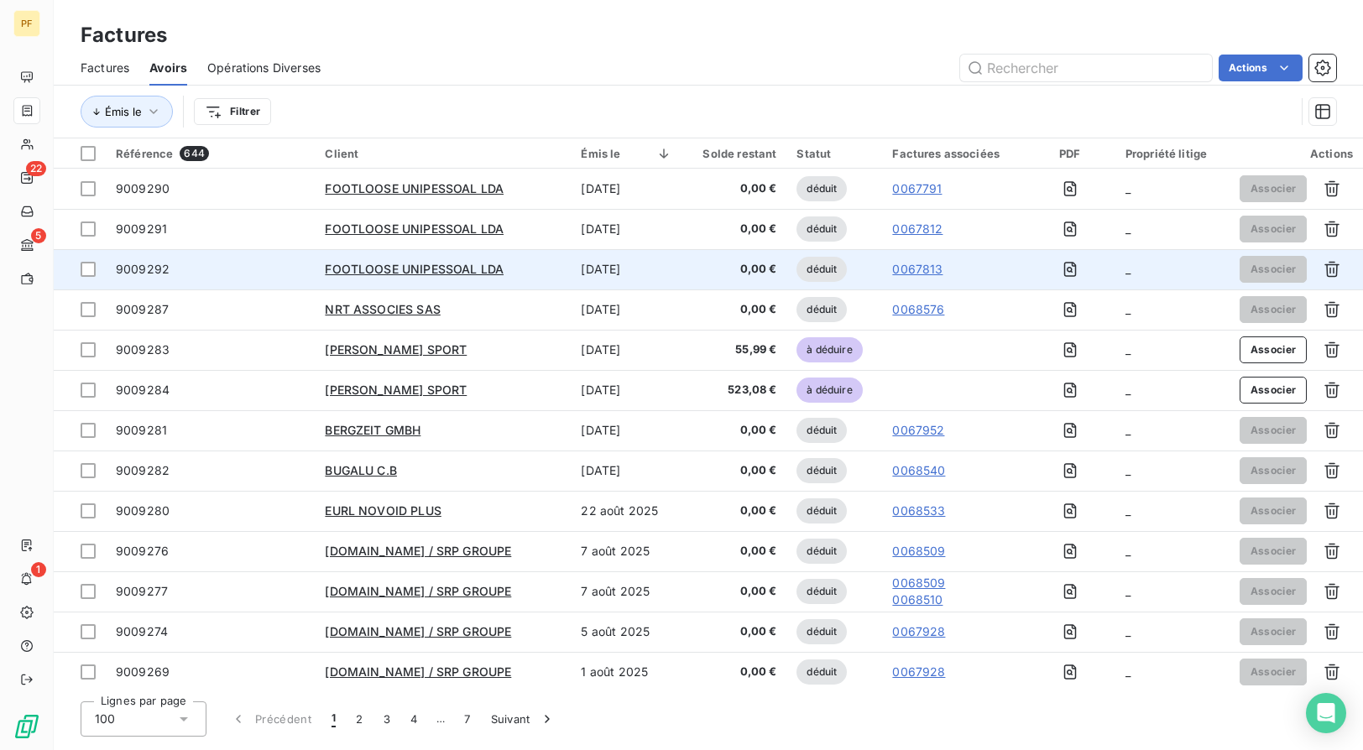
click at [931, 254] on td "0067813" at bounding box center [953, 269] width 142 height 40
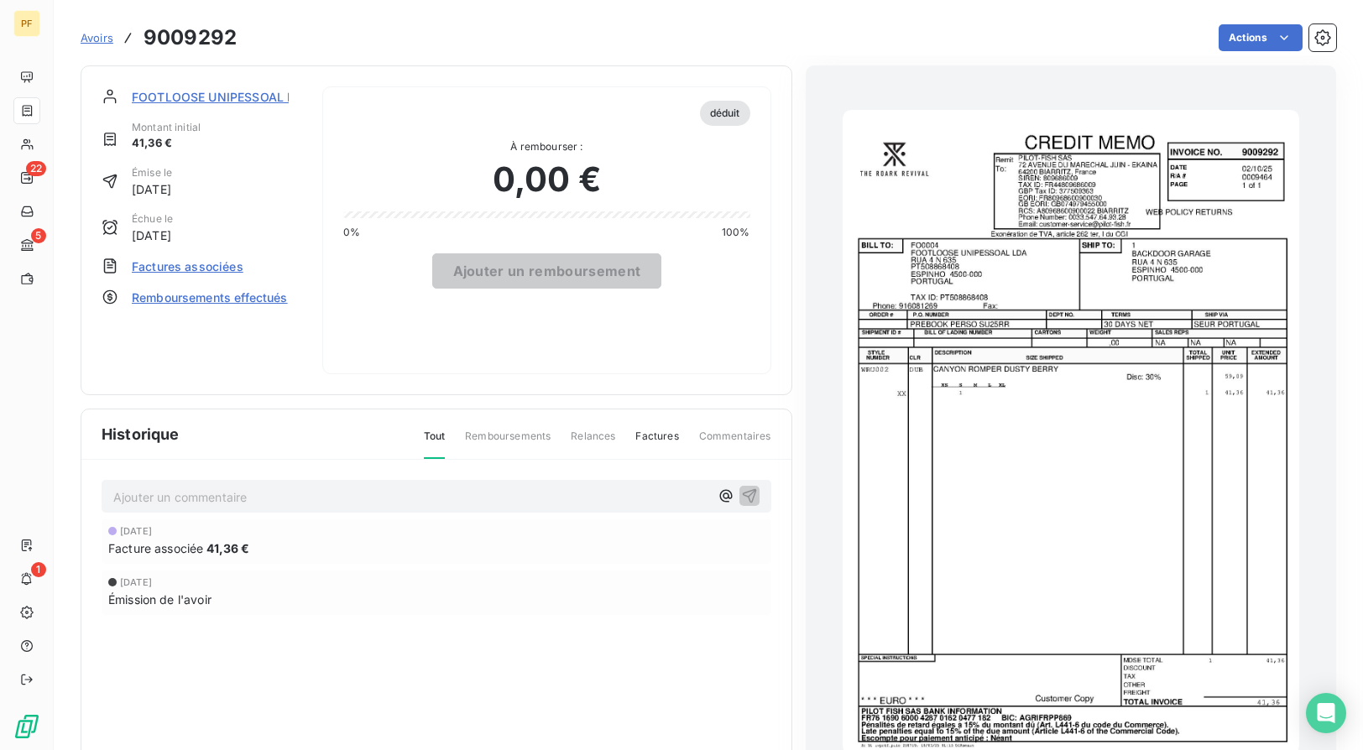
click at [153, 3] on div "Avoirs 9009292 Actions" at bounding box center [709, 27] width 1256 height 55
click at [196, 106] on div "FOOTLOOSE UNIPESSOAL LDA Montant initial 41,36 € Émise le [DATE] Échue le [DATE…" at bounding box center [202, 230] width 201 height 288
click at [197, 102] on span "FOOTLOOSE UNIPESSOAL LDA" at bounding box center [221, 97] width 179 height 18
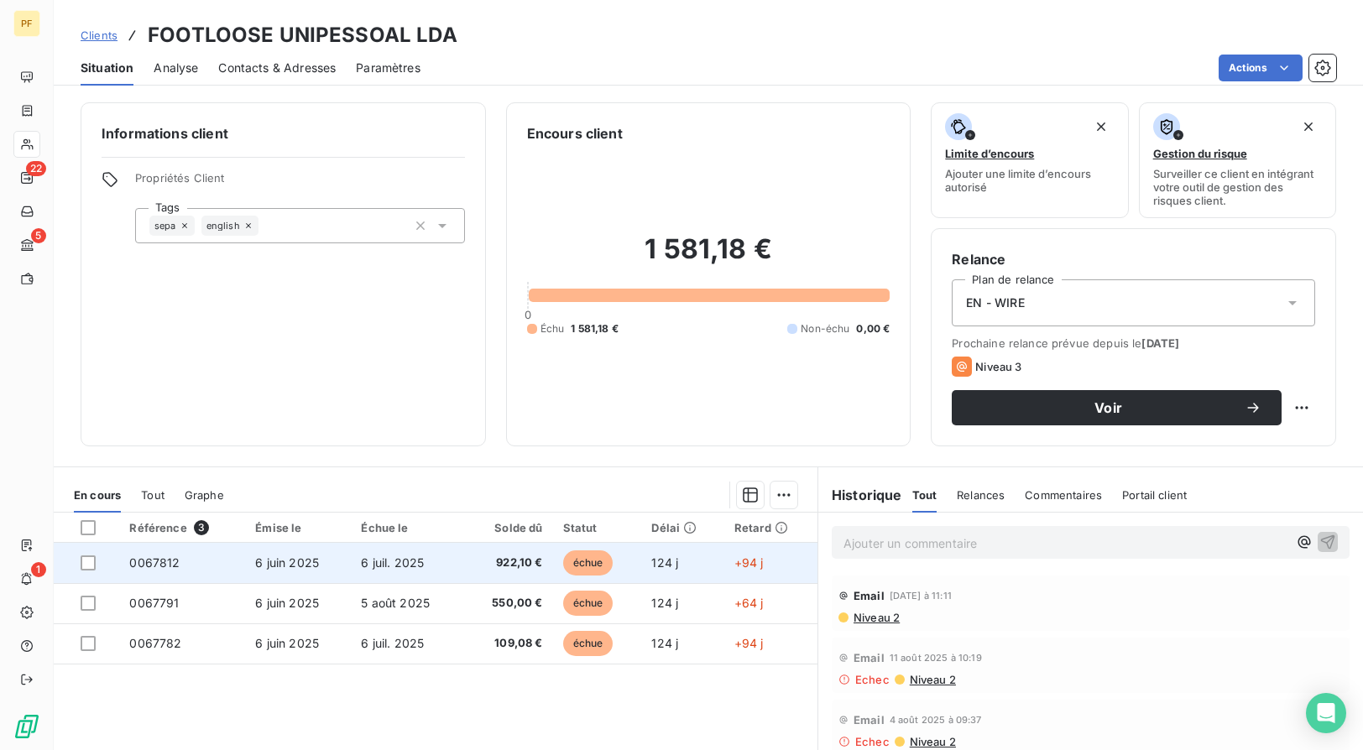
click at [324, 565] on td "6 juin 2025" at bounding box center [298, 563] width 106 height 40
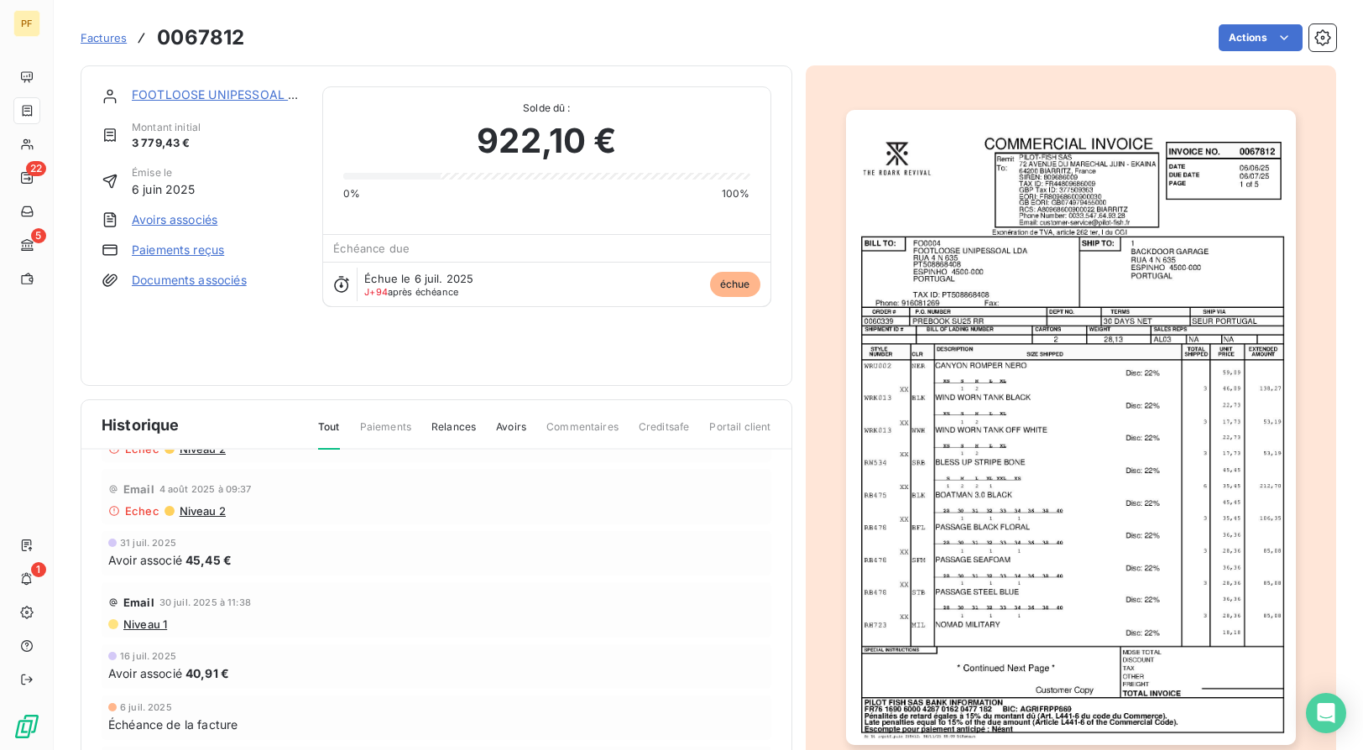
scroll to position [254, 0]
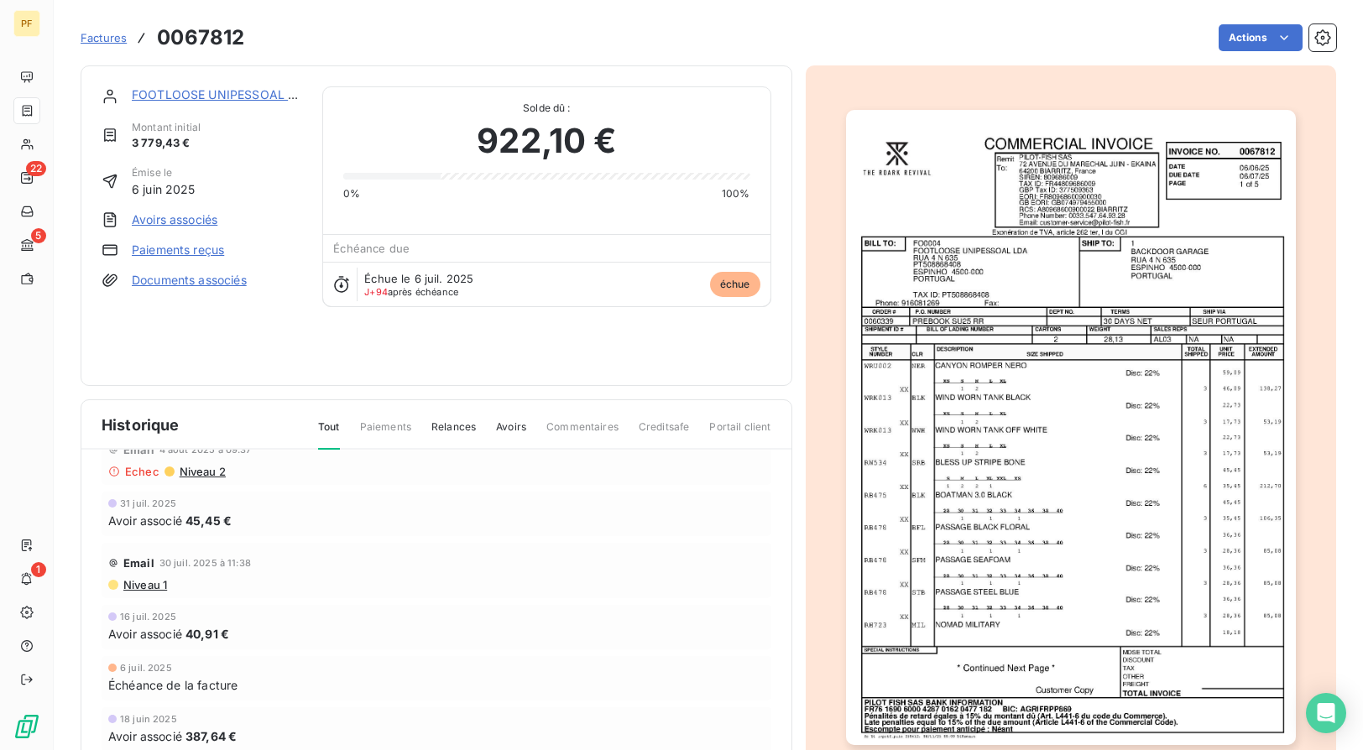
click at [191, 222] on link "Avoirs associés" at bounding box center [175, 220] width 86 height 17
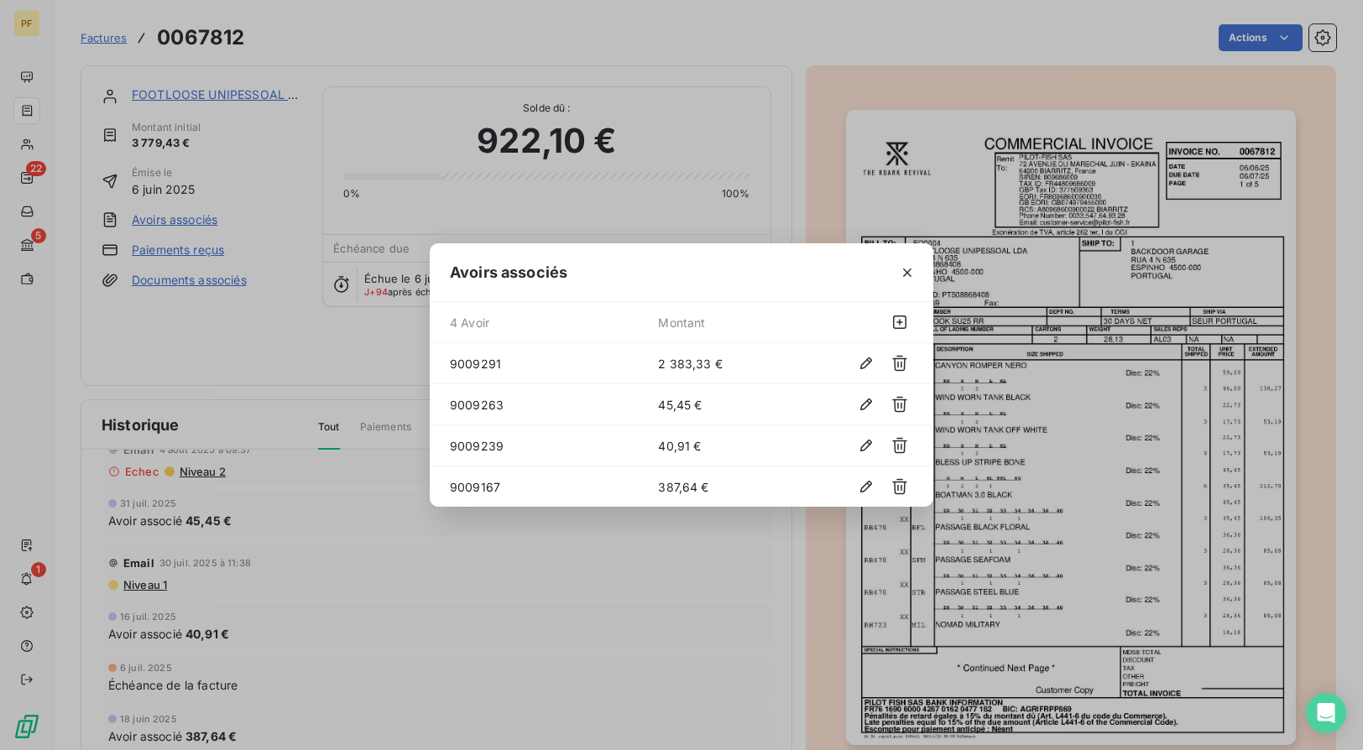
click at [504, 488] on span "9009167" at bounding box center [554, 487] width 208 height 18
click at [692, 489] on span "387,64 €" at bounding box center [739, 487] width 162 height 18
drag, startPoint x: 502, startPoint y: 487, endPoint x: 452, endPoint y: 487, distance: 50.4
click at [452, 487] on span "9009167" at bounding box center [554, 487] width 208 height 18
copy span "9009167"
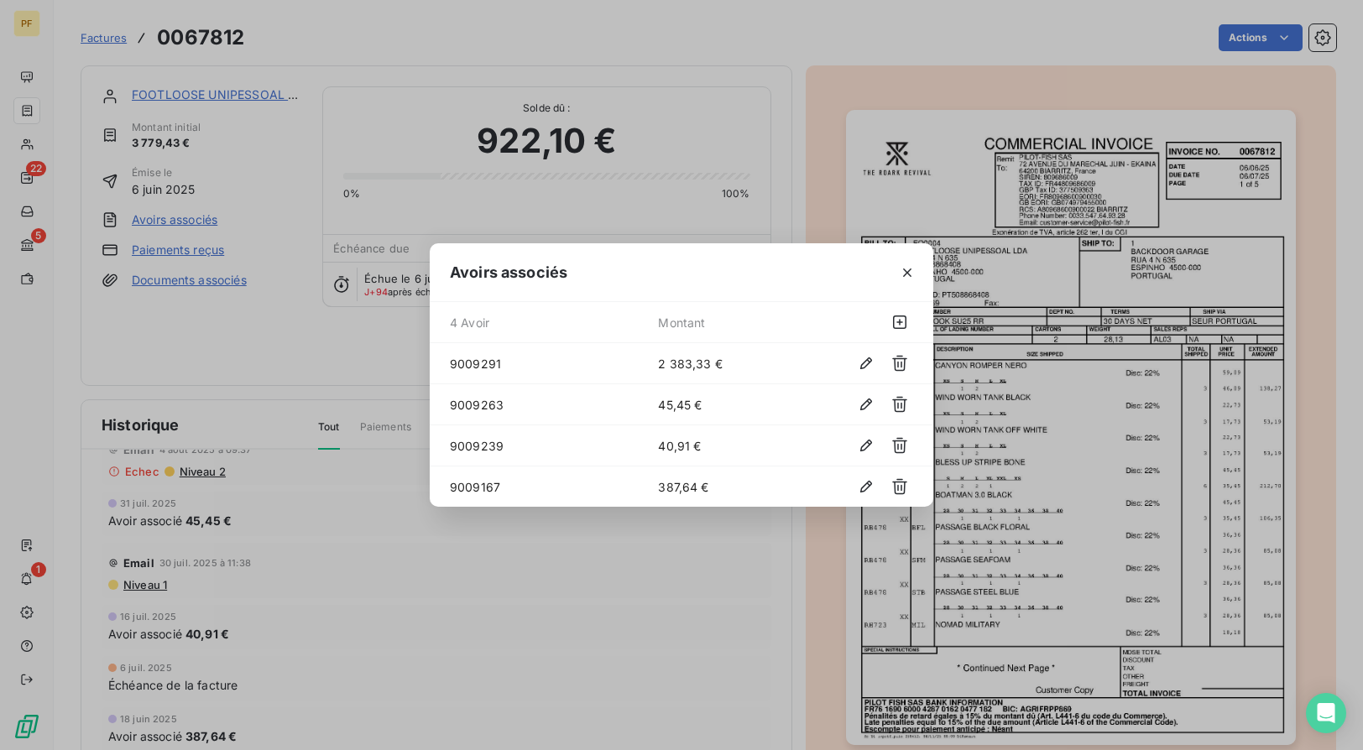
click at [613, 217] on div "Avoirs associés 4 Avoir Montant 9009291 2 383,33 € 9009263 45,45 € 9009239 40,9…" at bounding box center [681, 375] width 1363 height 750
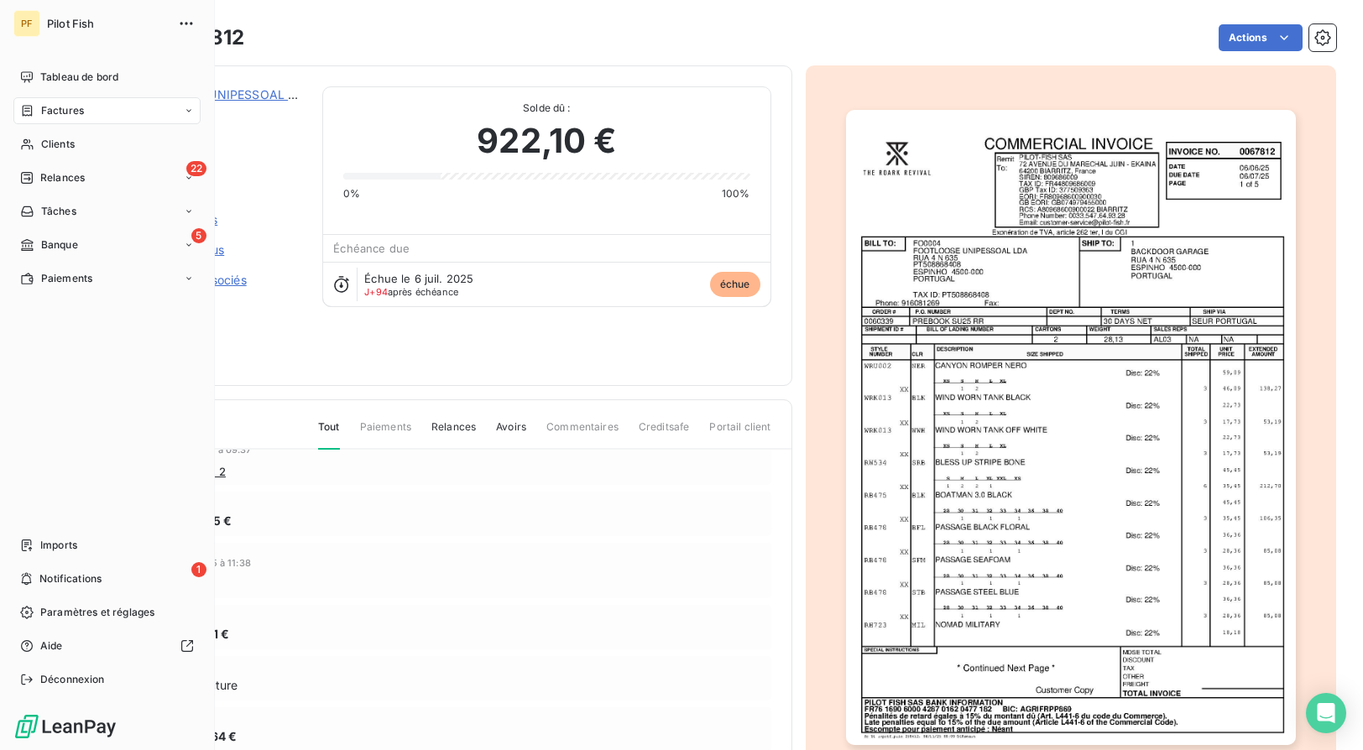
click at [45, 110] on span "Factures" at bounding box center [62, 110] width 43 height 15
click at [50, 107] on span "Factures" at bounding box center [62, 110] width 43 height 15
click at [100, 167] on div "Avoirs" at bounding box center [117, 178] width 167 height 27
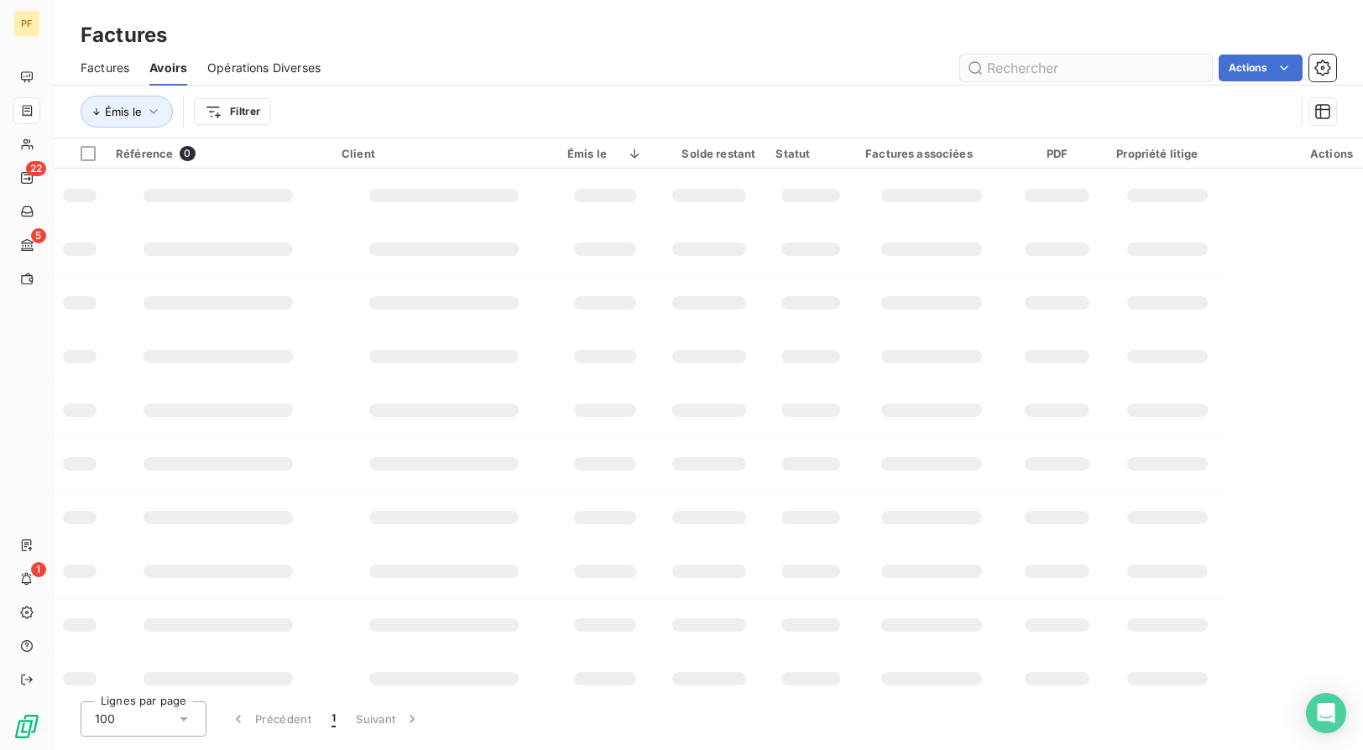
click at [1054, 71] on input "text" at bounding box center [1086, 68] width 252 height 27
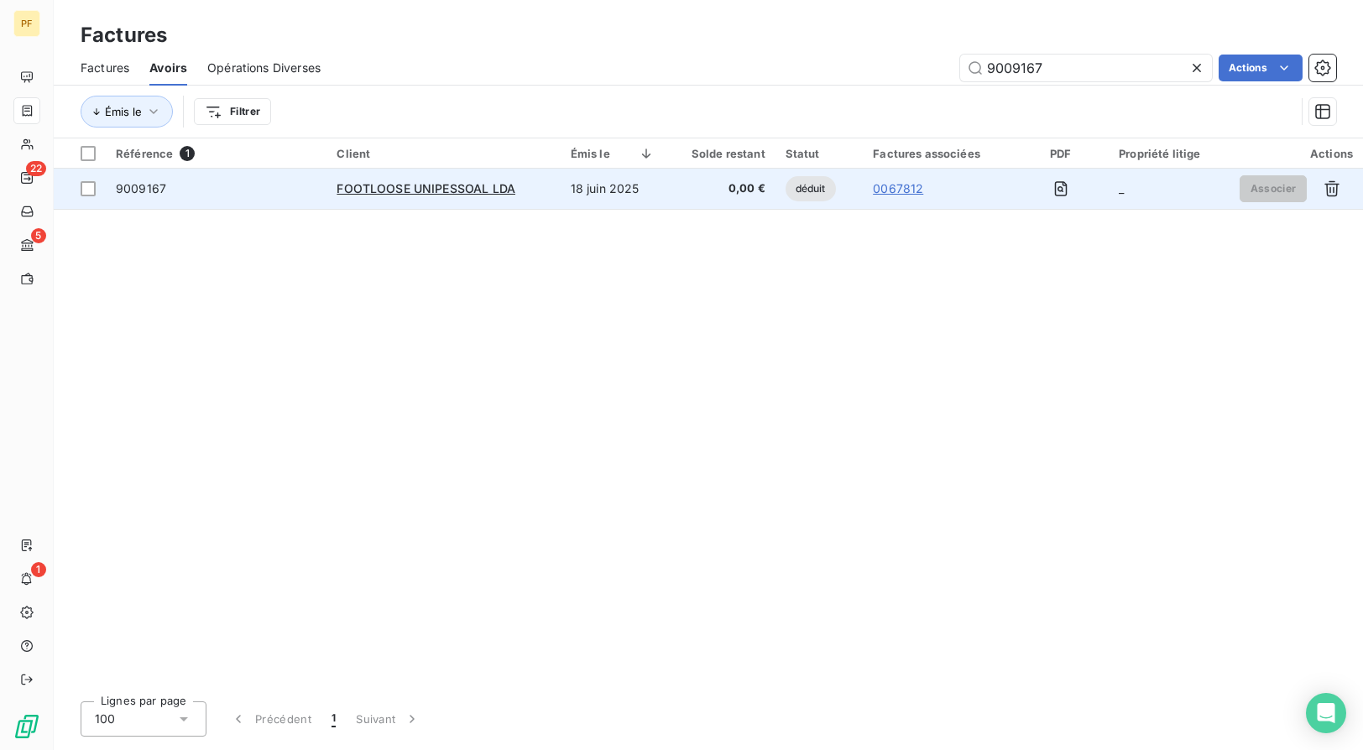
type input "9009167"
click at [136, 186] on span "9009167" at bounding box center [141, 188] width 50 height 14
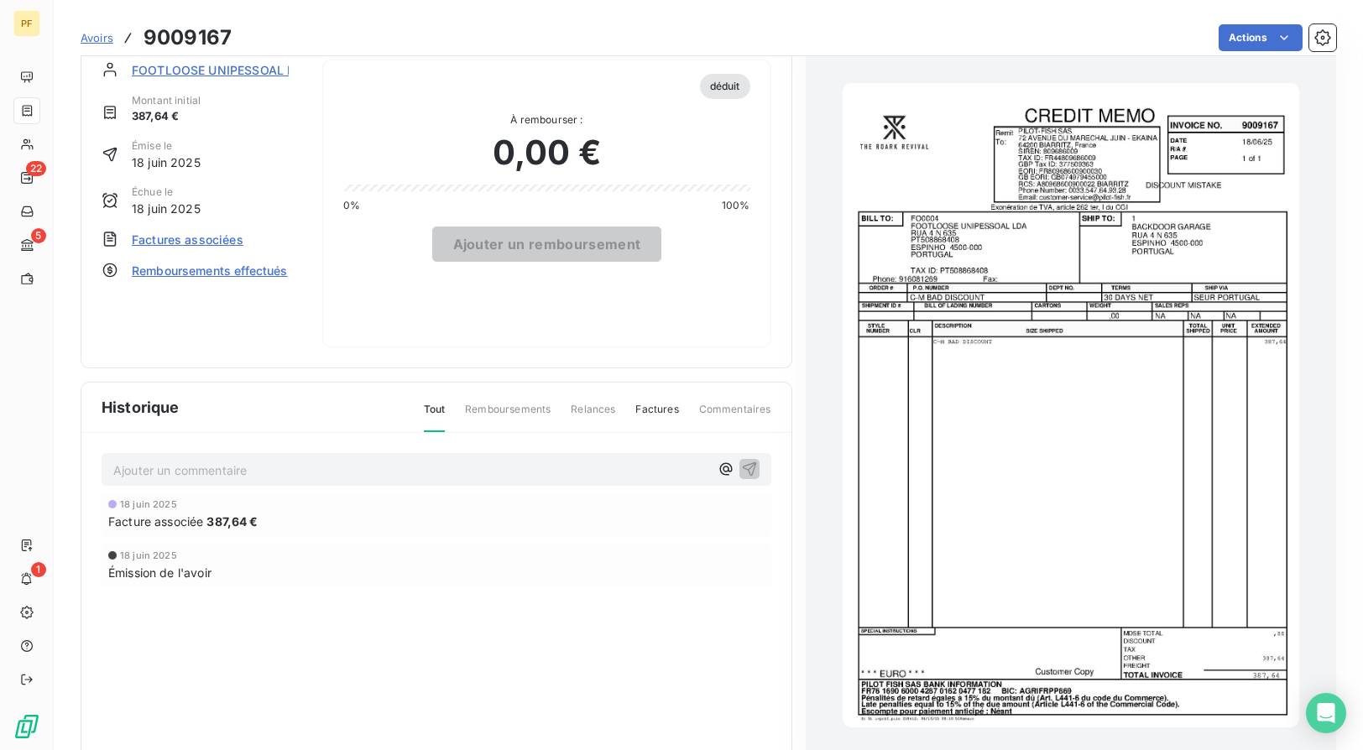
scroll to position [21, 0]
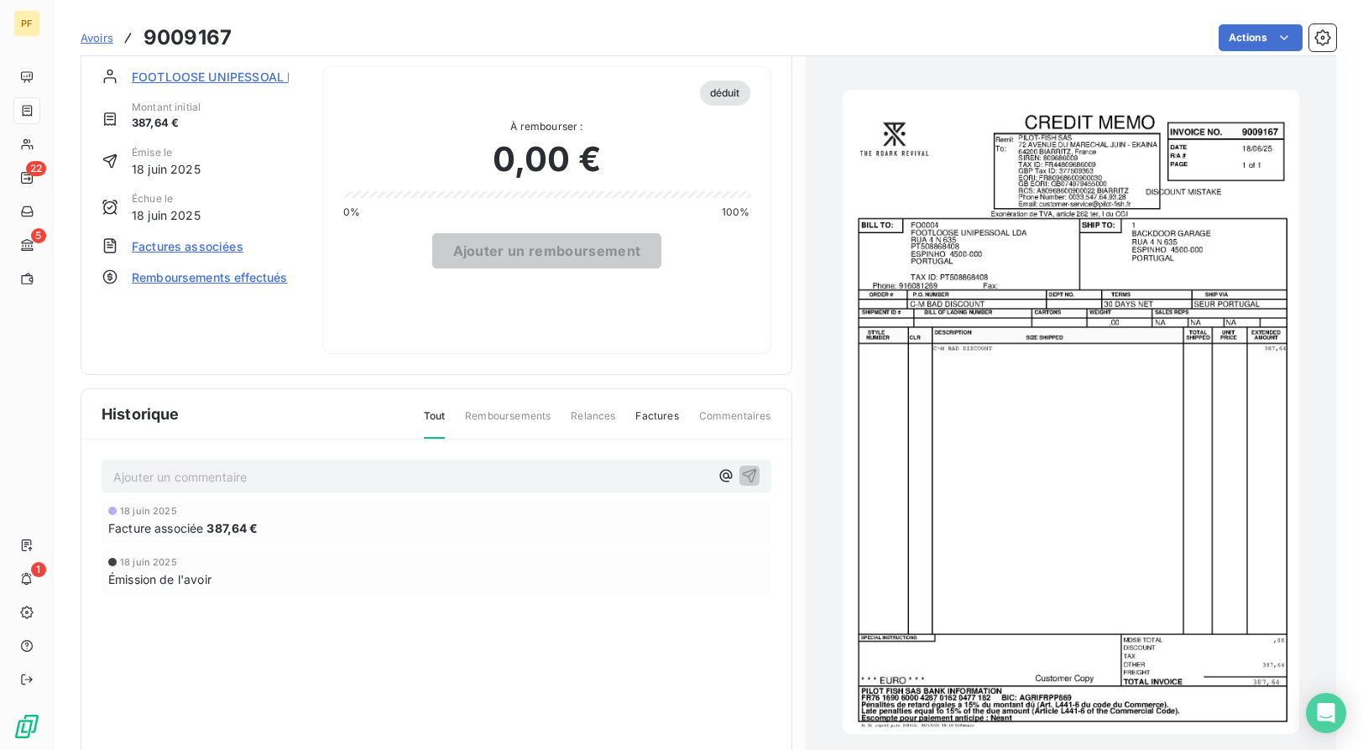
click at [218, 238] on span "Factures associées" at bounding box center [188, 247] width 112 height 18
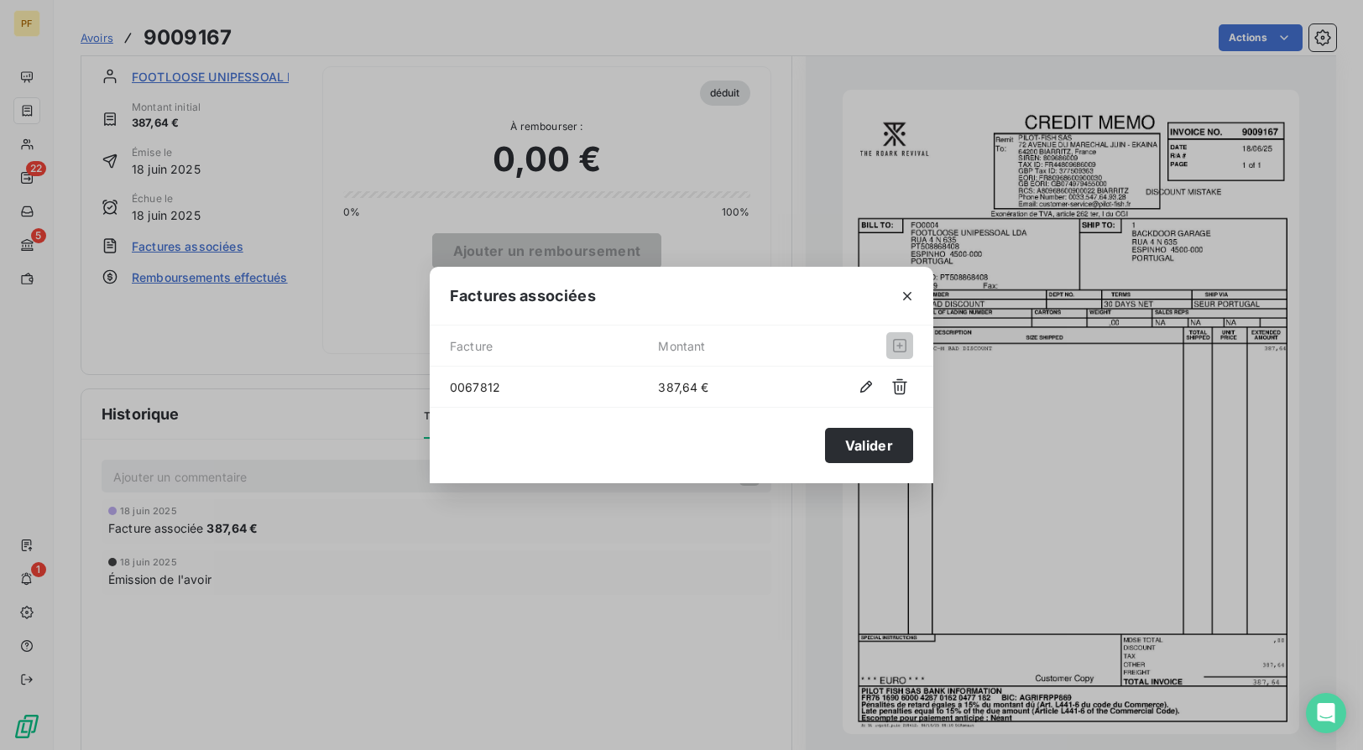
click at [506, 390] on span "0067812" at bounding box center [554, 388] width 208 height 18
click at [916, 300] on button "button" at bounding box center [907, 296] width 27 height 27
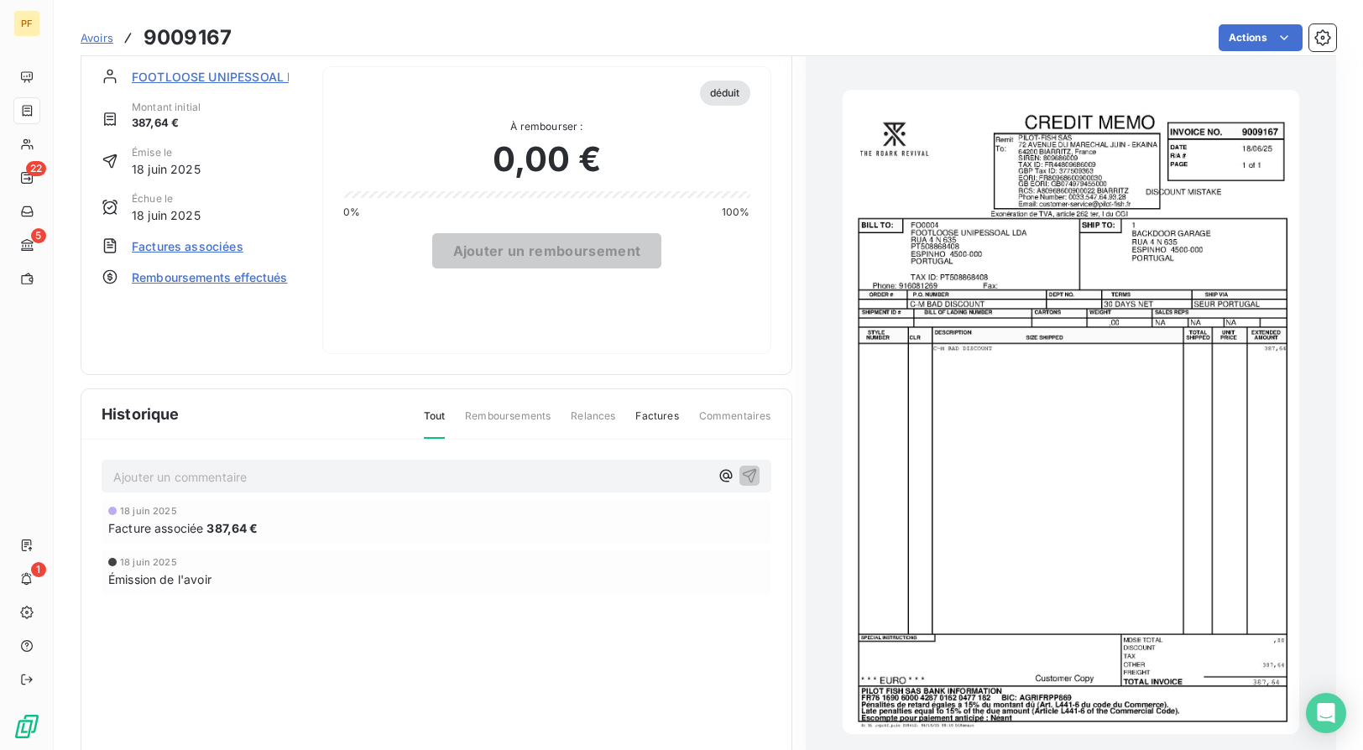
click at [170, 72] on span "FOOTLOOSE UNIPESSOAL LDA" at bounding box center [221, 77] width 179 height 18
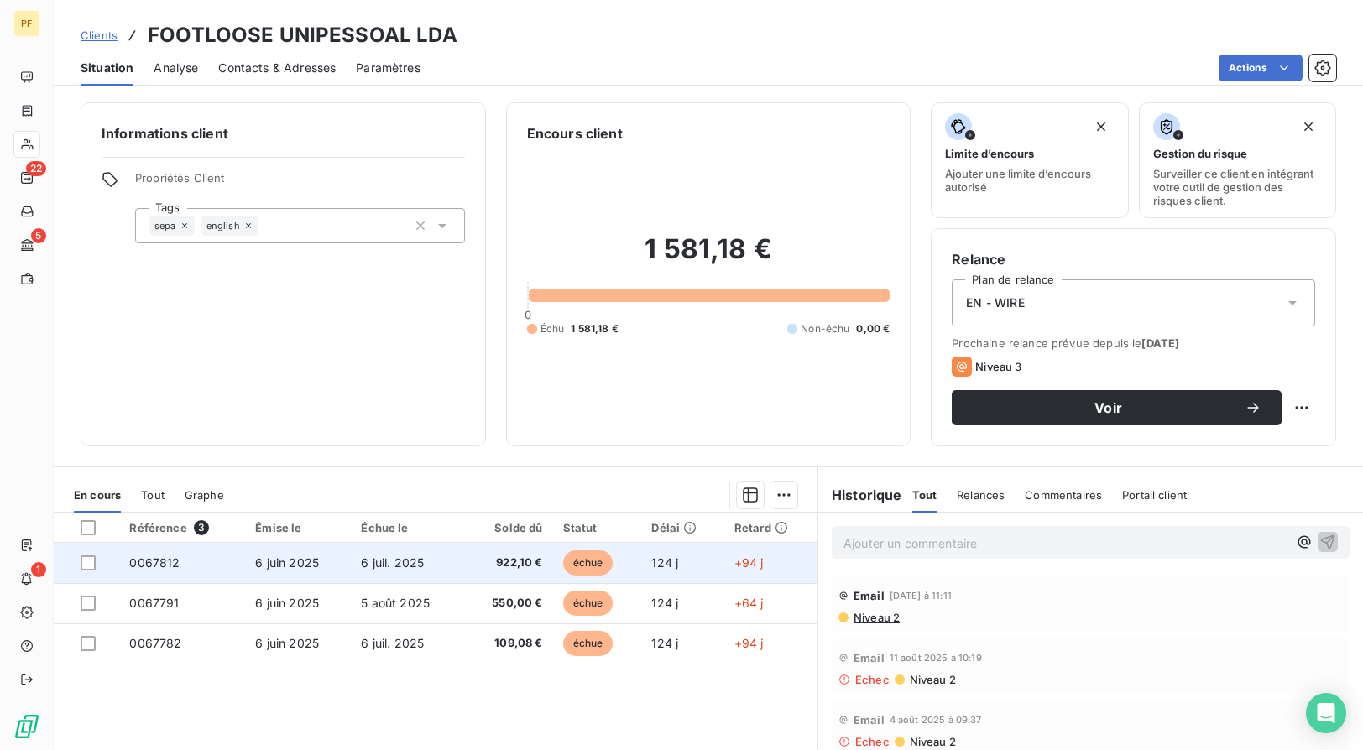
click at [274, 556] on span "6 juin 2025" at bounding box center [287, 563] width 64 height 14
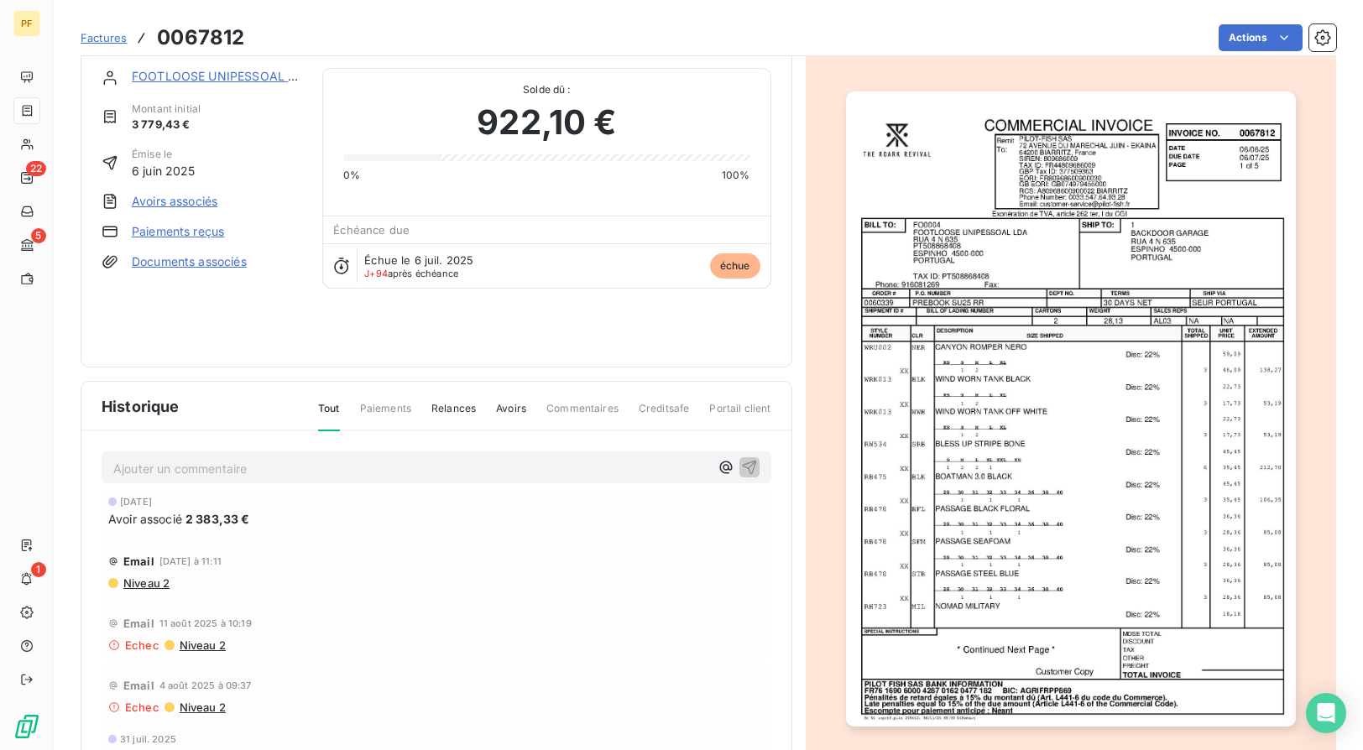
scroll to position [18, 0]
